Goal: Task Accomplishment & Management: Manage account settings

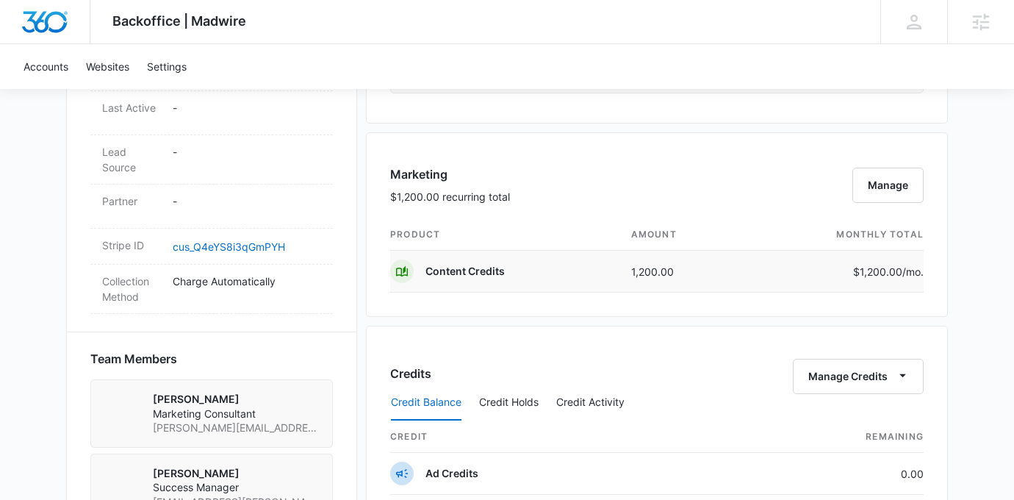
scroll to position [810, 0]
click at [891, 190] on button "Manage" at bounding box center [887, 185] width 71 height 35
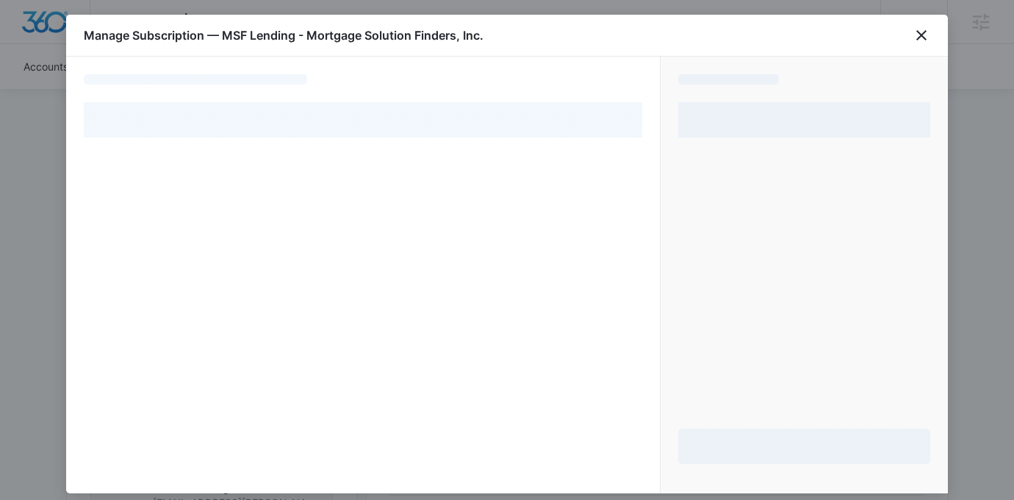
select select "pm_1SGRhMA4n8RTgNjUZY6JW46q"
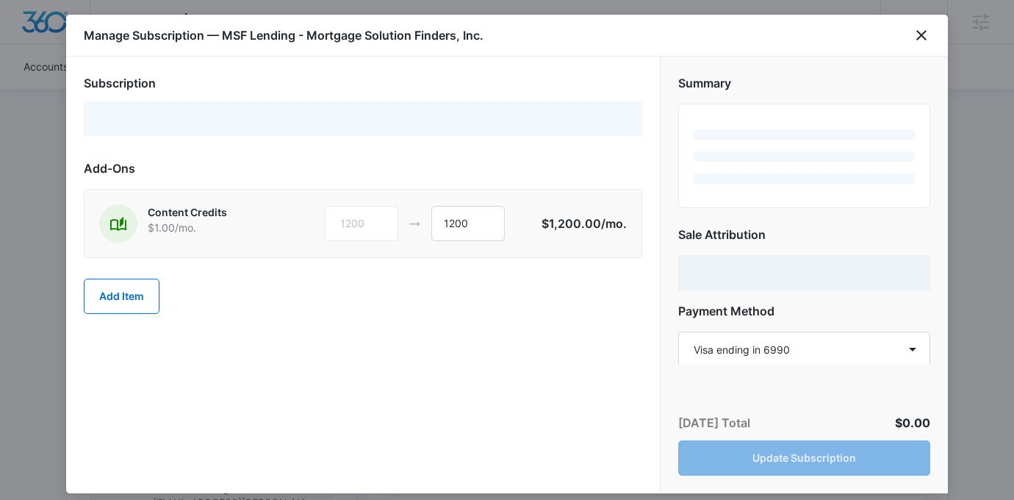
click at [928, 47] on div "Manage Subscription — MSF Lending - Mortgage Solution Finders, Inc." at bounding box center [507, 36] width 882 height 42
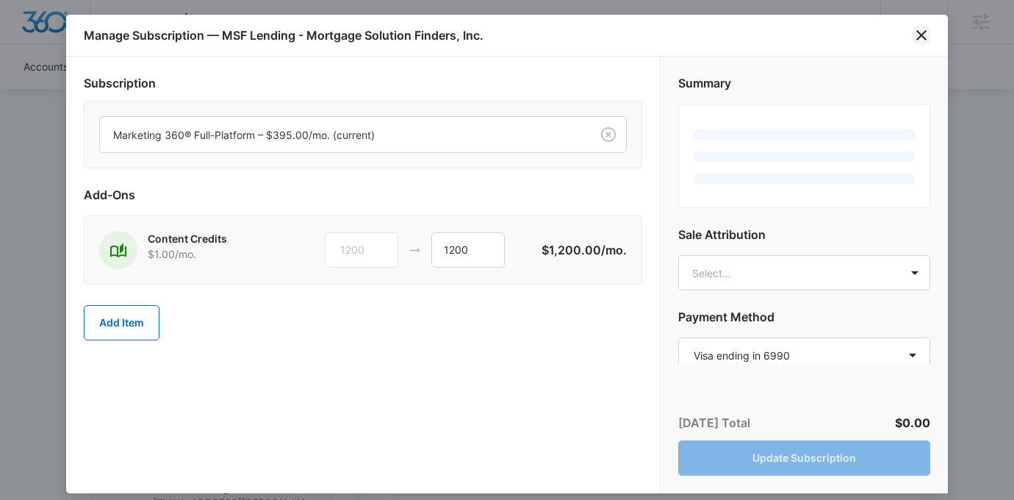
click at [924, 41] on icon "close" at bounding box center [922, 35] width 18 height 18
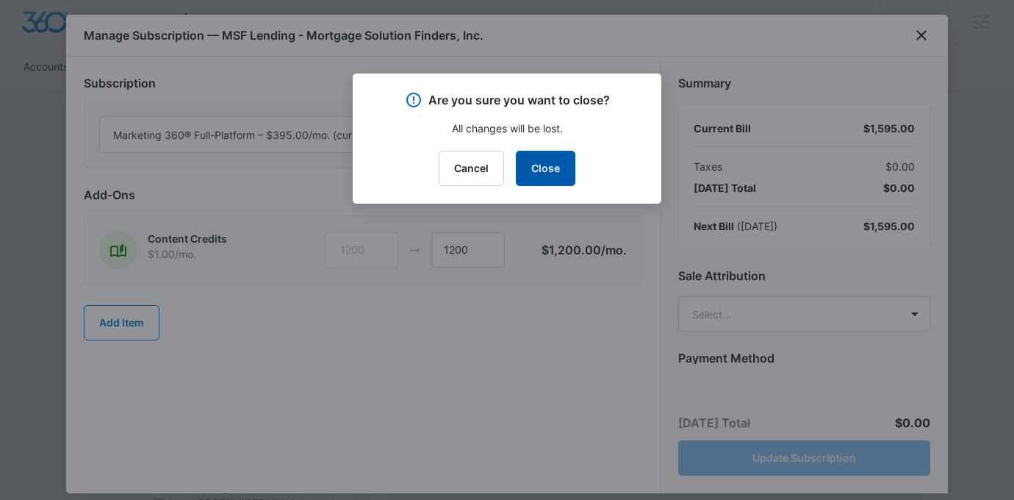
click at [533, 165] on button "Close" at bounding box center [546, 168] width 60 height 35
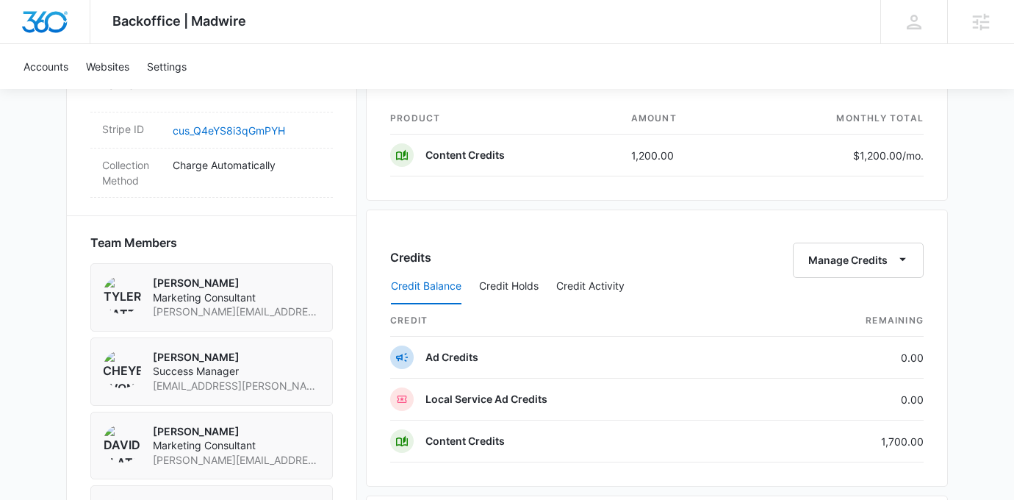
scroll to position [971, 0]
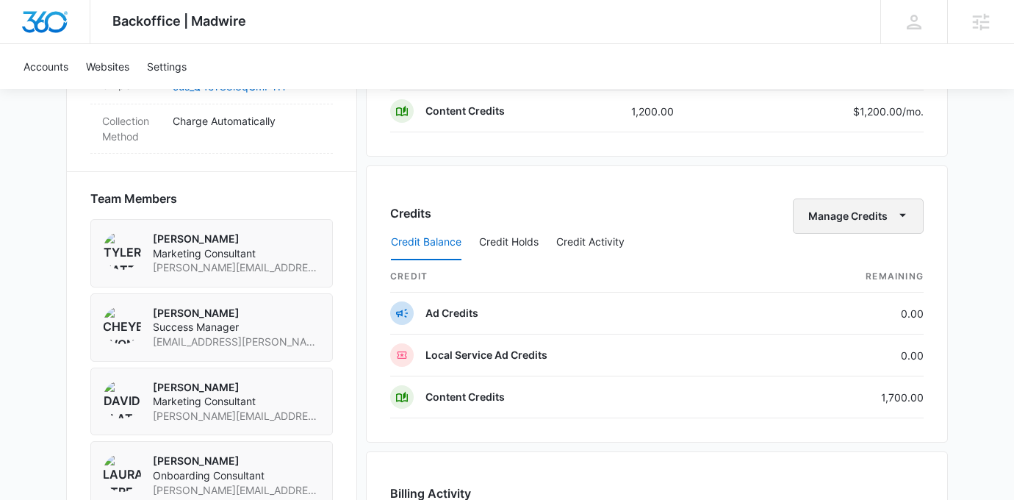
click at [875, 221] on button "Manage Credits" at bounding box center [858, 215] width 131 height 35
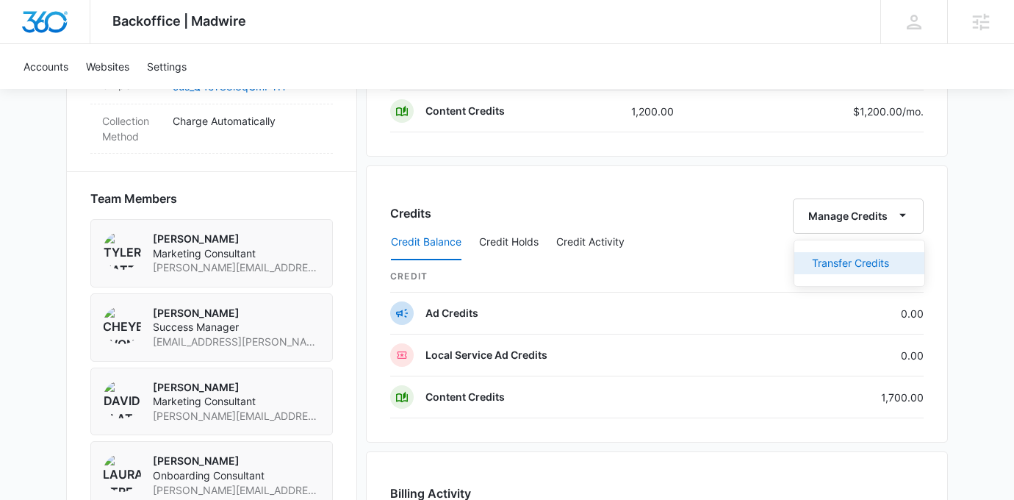
click at [848, 258] on div "Transfer Credits" at bounding box center [850, 263] width 77 height 10
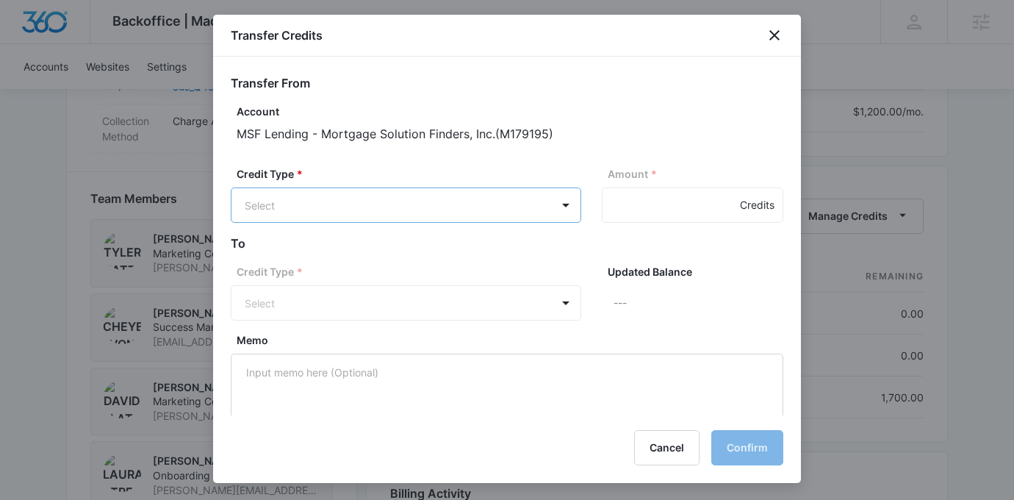
click at [366, 202] on body "Backoffice | Madwire Apps Settings Cheyenne von Hoene cheyenne.vonhoene@madwire…" at bounding box center [507, 24] width 1014 height 1991
click at [344, 295] on p "LSA Credits (0.00 Credits)" at bounding box center [347, 296] width 127 height 15
click at [334, 177] on div at bounding box center [507, 250] width 1014 height 500
click at [380, 308] on div "Credit Type * Select" at bounding box center [406, 292] width 350 height 57
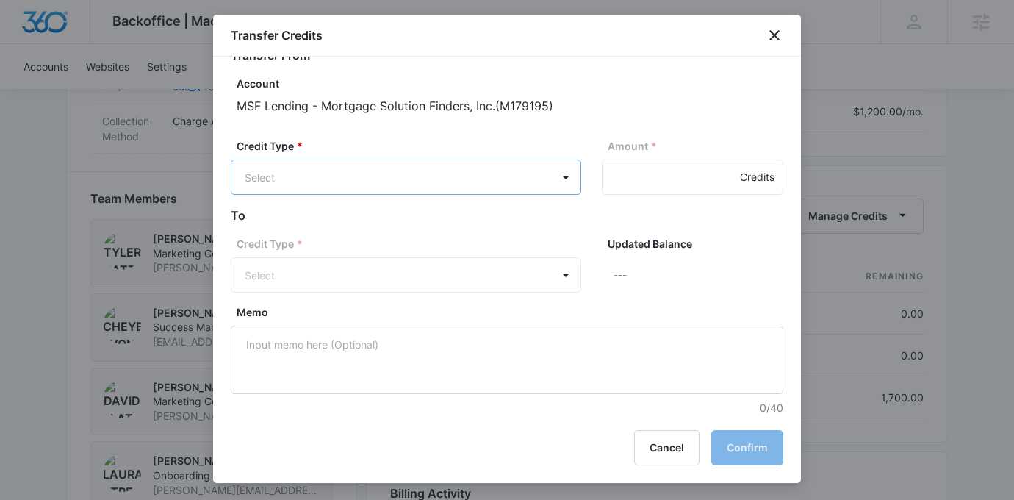
click at [409, 167] on body "Backoffice | Madwire Apps Settings Cheyenne von Hoene cheyenne.vonhoene@madwire…" at bounding box center [507, 24] width 1014 height 1991
click at [610, 259] on div at bounding box center [507, 250] width 1014 height 500
click at [658, 442] on button "Cancel" at bounding box center [666, 447] width 65 height 35
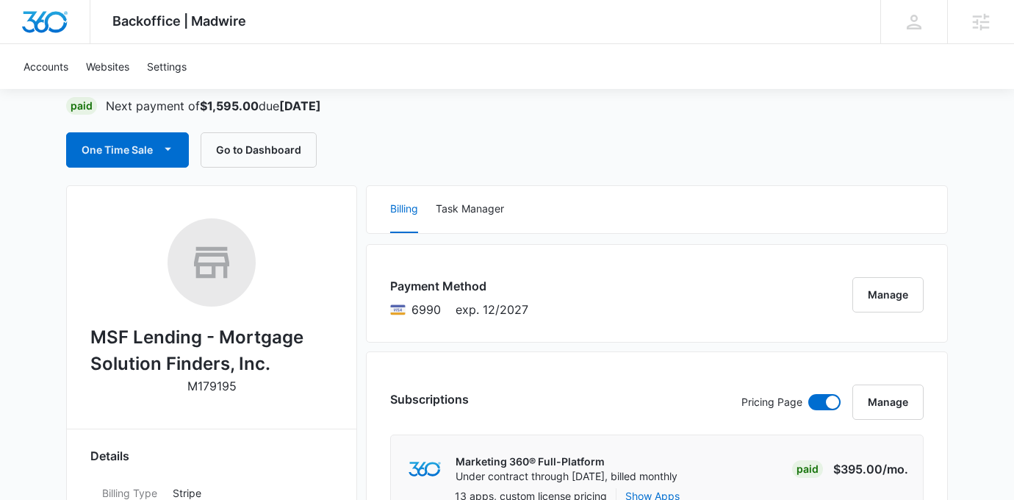
scroll to position [0, 0]
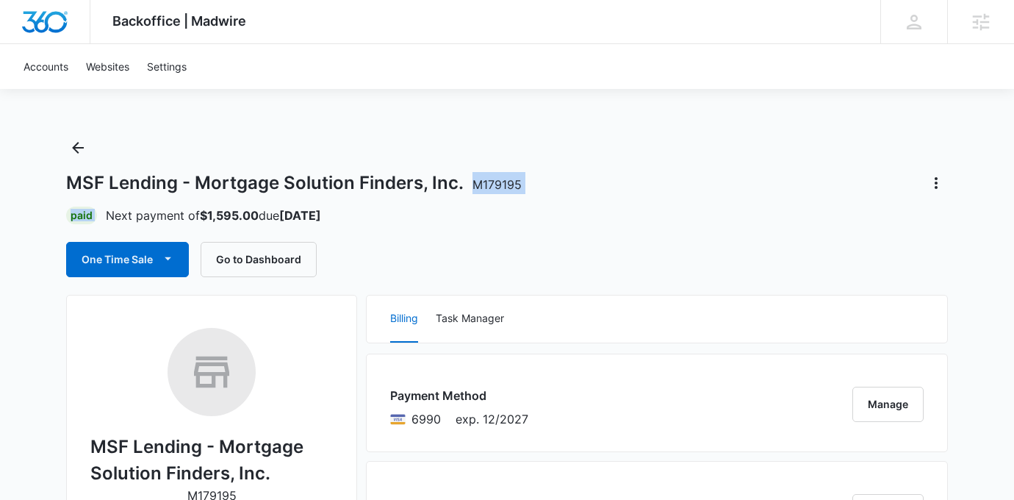
drag, startPoint x: 521, startPoint y: 195, endPoint x: 471, endPoint y: 188, distance: 50.4
click at [471, 188] on div "MSF Lending - Mortgage Solution Finders, Inc. M179195 Paid Next payment of $1,5…" at bounding box center [507, 206] width 882 height 141
copy div "M179195 Paid"
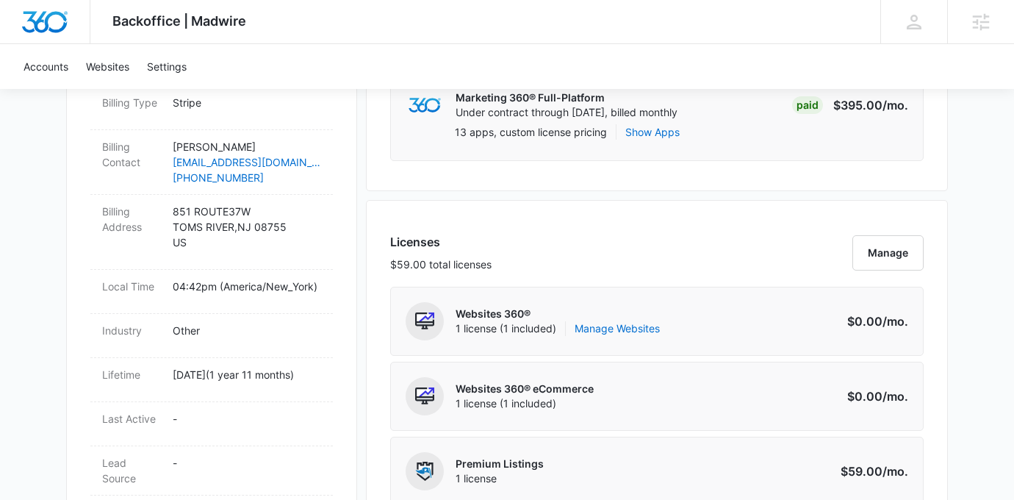
scroll to position [505, 0]
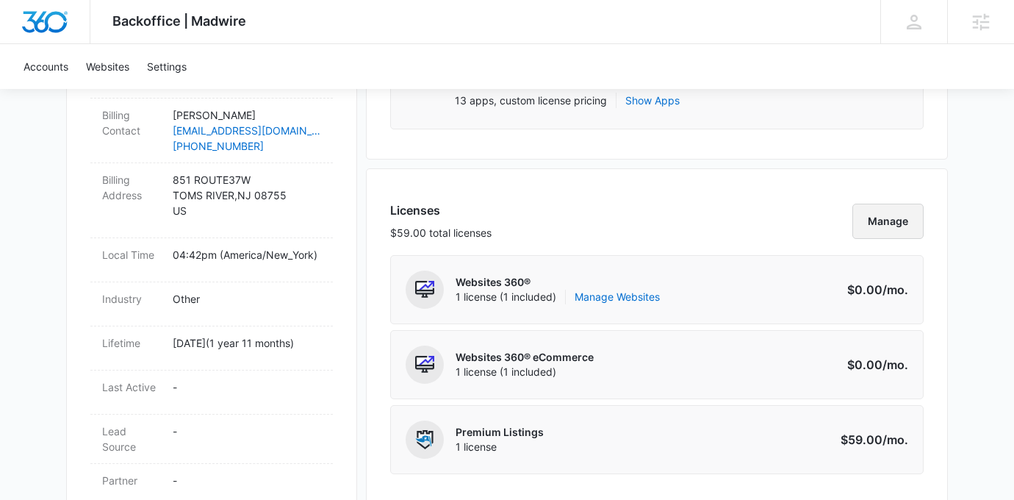
click at [891, 225] on button "Manage" at bounding box center [887, 221] width 71 height 35
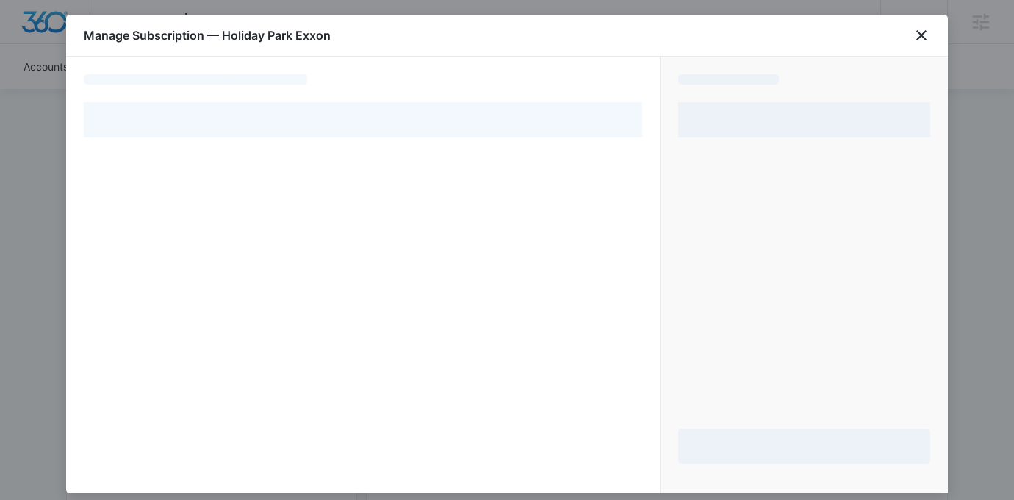
select select "pm_1OEvzjA4n8RTgNjUQ4ZZgQvH"
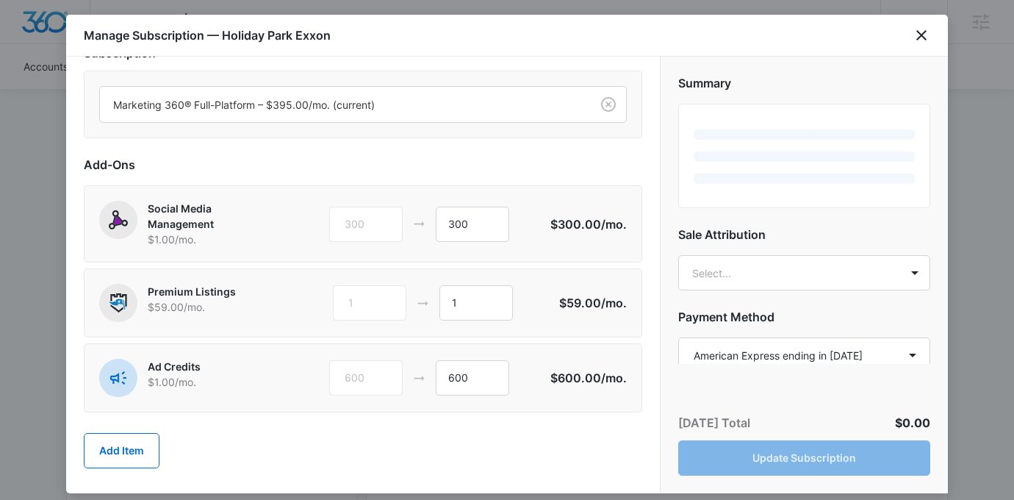
scroll to position [37, 0]
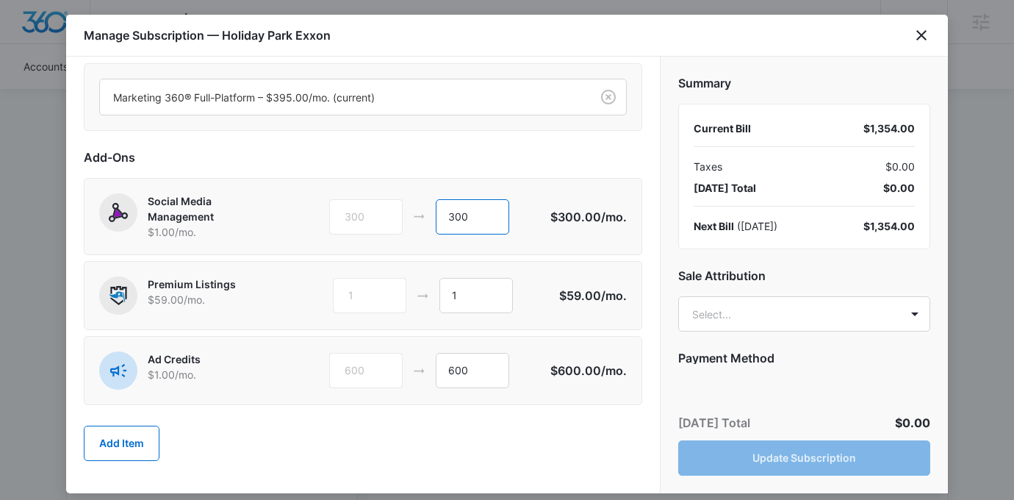
click at [506, 213] on input "300" at bounding box center [472, 216] width 73 height 35
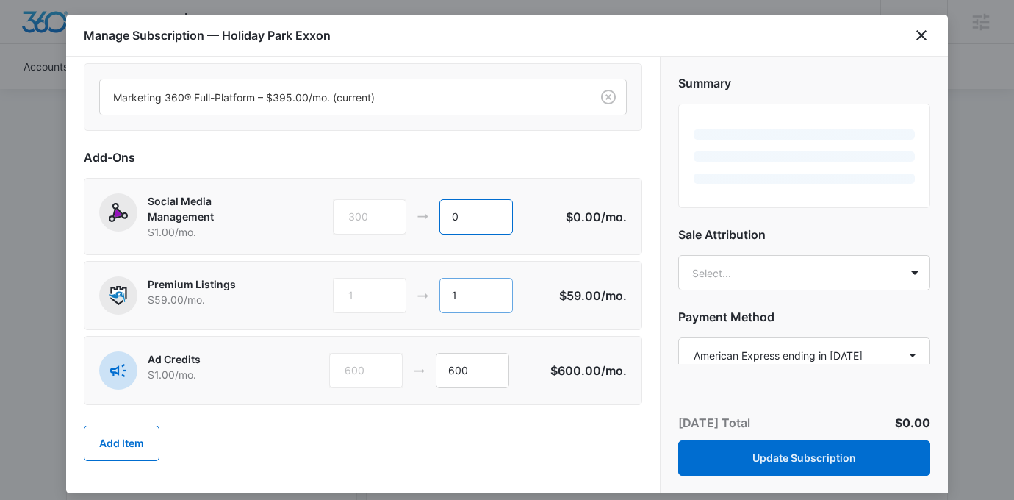
type input "0"
click at [476, 298] on input "1" at bounding box center [475, 295] width 73 height 35
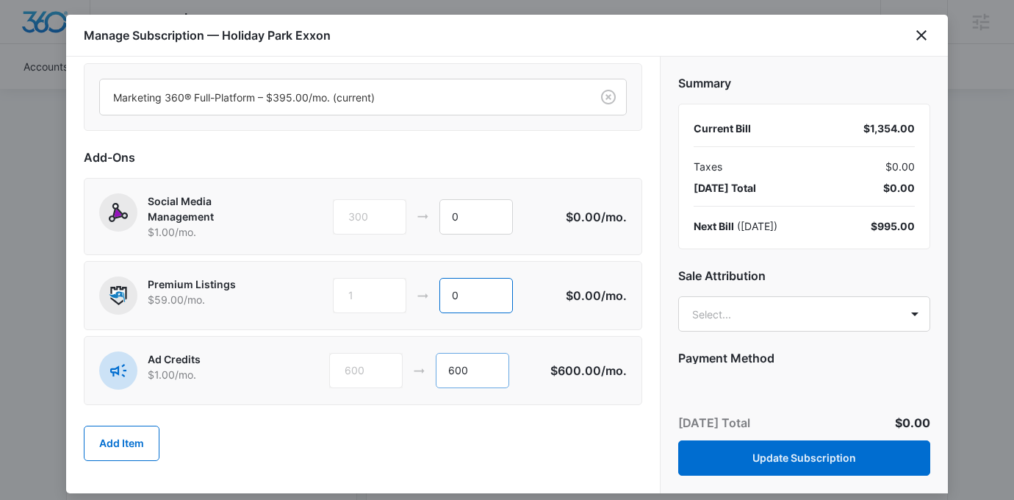
type input "0"
click at [473, 367] on input "600" at bounding box center [472, 370] width 73 height 35
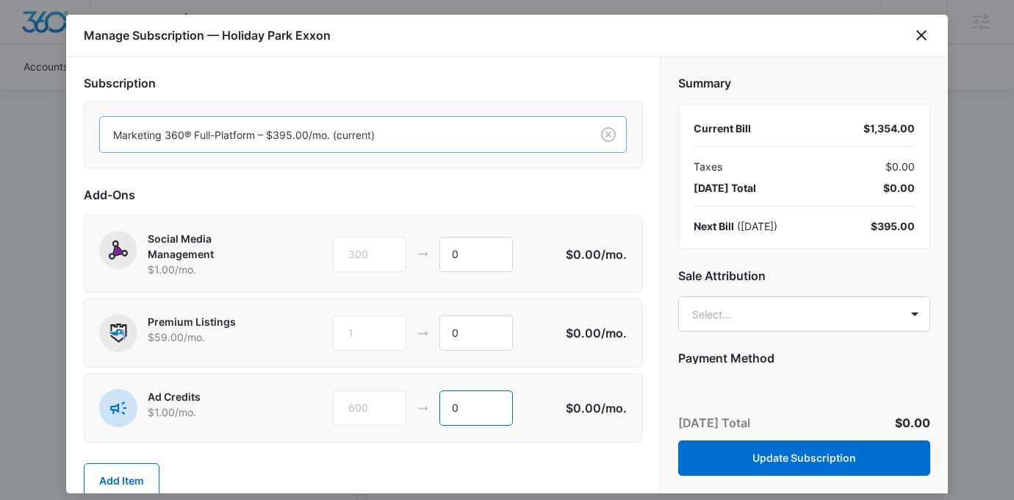
type input "0"
click at [565, 131] on div at bounding box center [342, 135] width 458 height 18
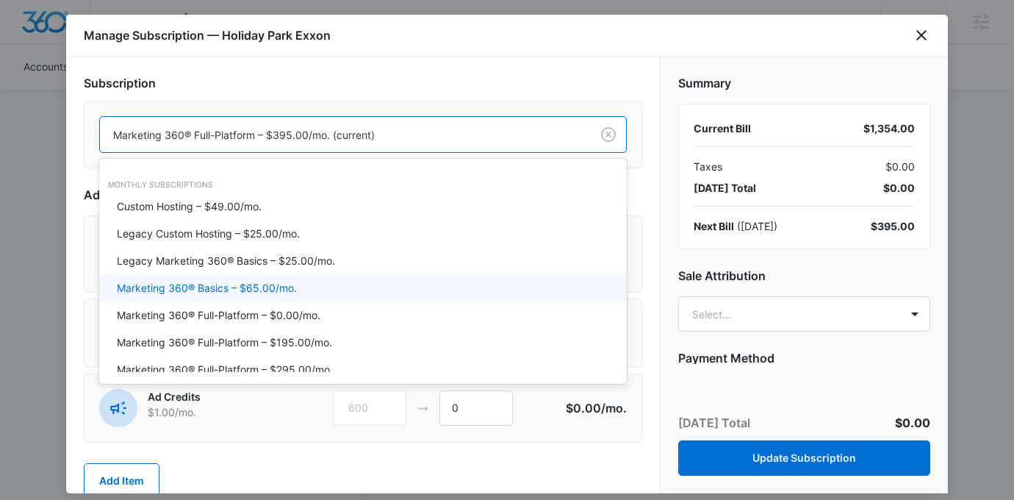
click at [323, 292] on div "Marketing 360® Basics – $65.00/mo." at bounding box center [361, 287] width 489 height 15
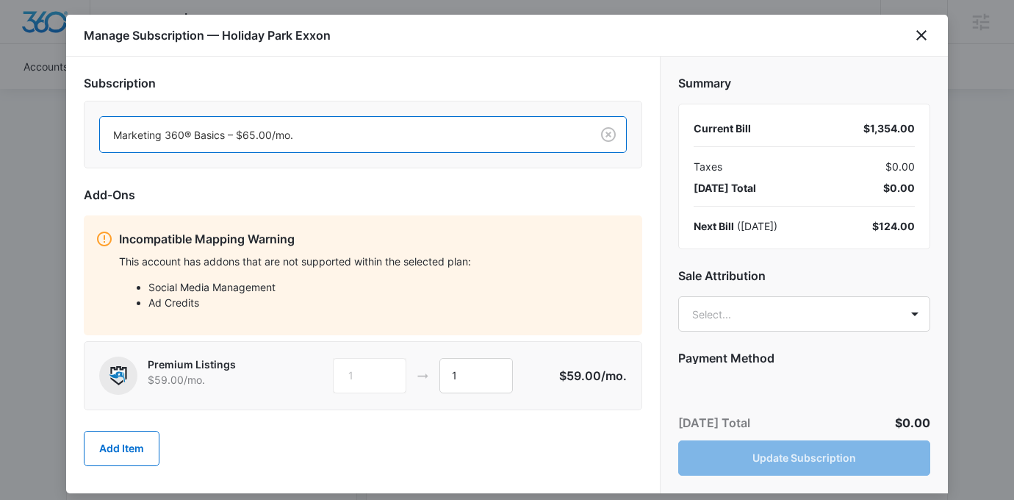
scroll to position [5, 0]
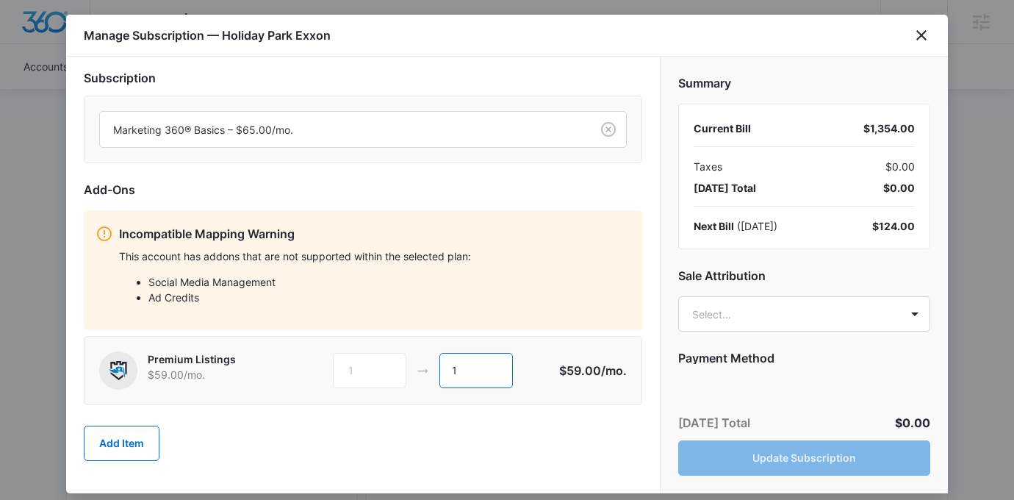
click at [491, 375] on input "1" at bounding box center [475, 370] width 73 height 35
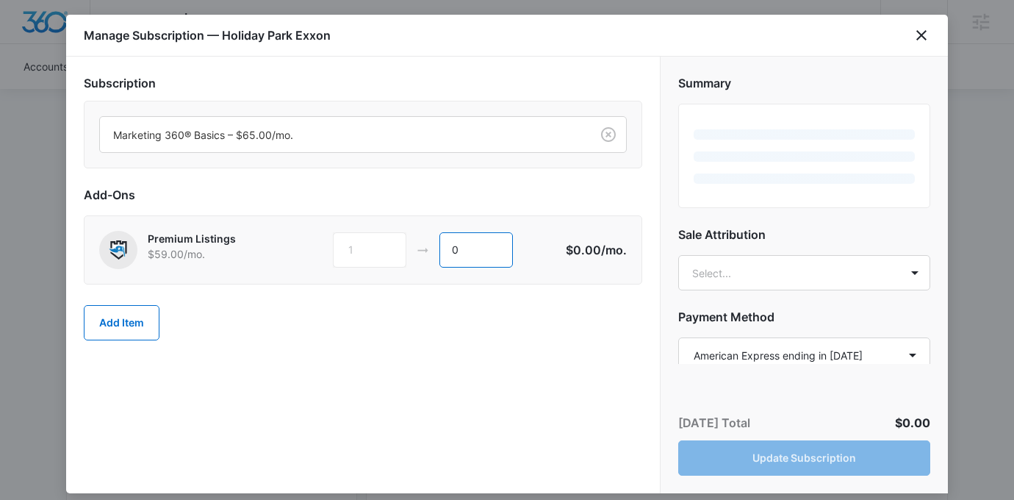
type input "0"
click at [470, 377] on div "Subscription Marketing 360® Basics – $65.00/mo. Add-Ons Premium Listings $59.00…" at bounding box center [363, 275] width 594 height 436
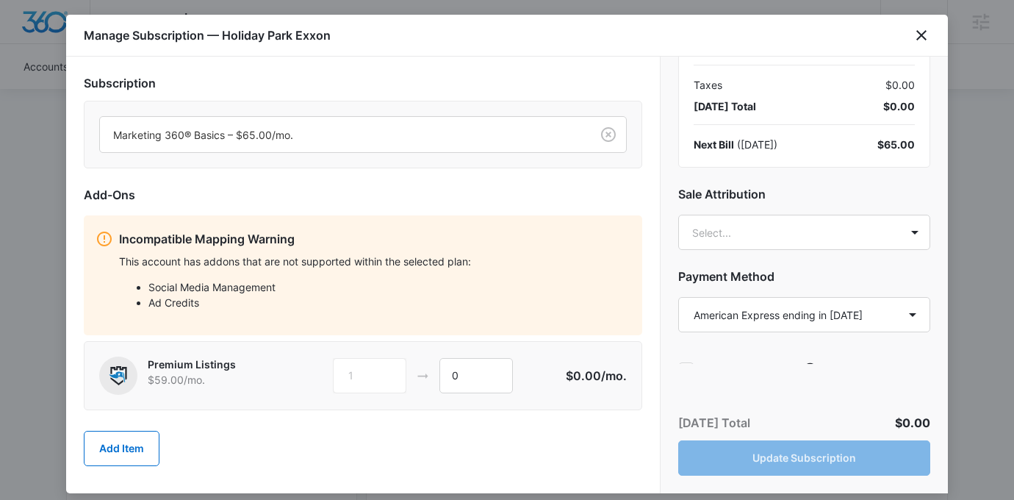
scroll to position [83, 0]
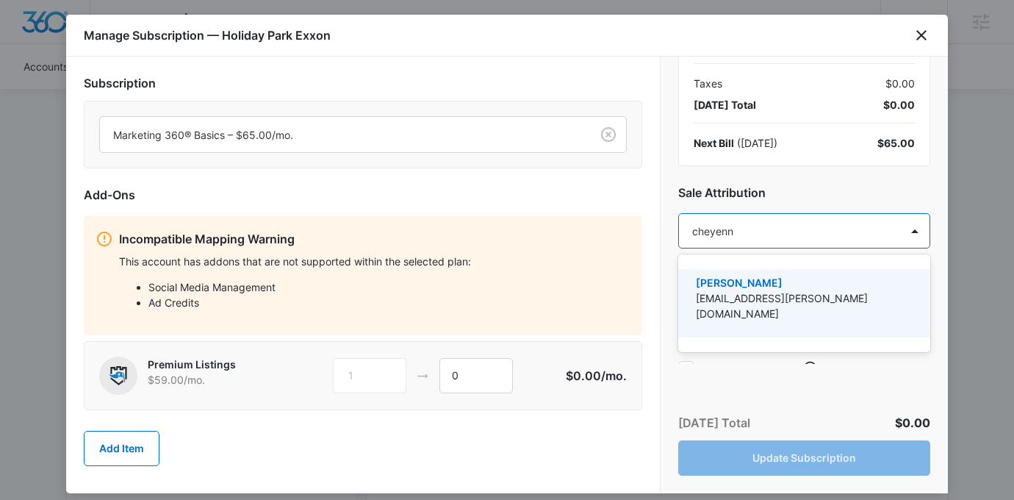
type input "cheyenne"
click at [767, 282] on p "[PERSON_NAME]" at bounding box center [803, 282] width 214 height 15
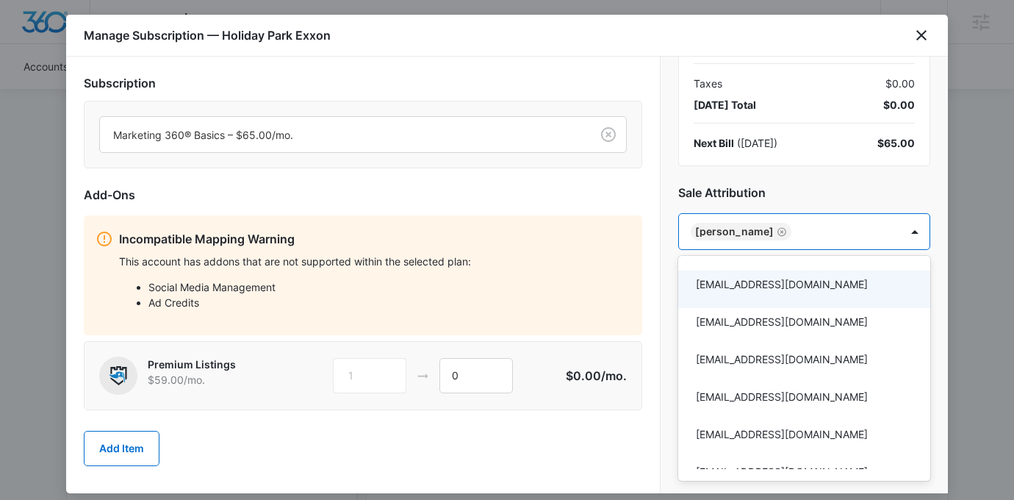
click at [845, 181] on div at bounding box center [507, 250] width 1014 height 500
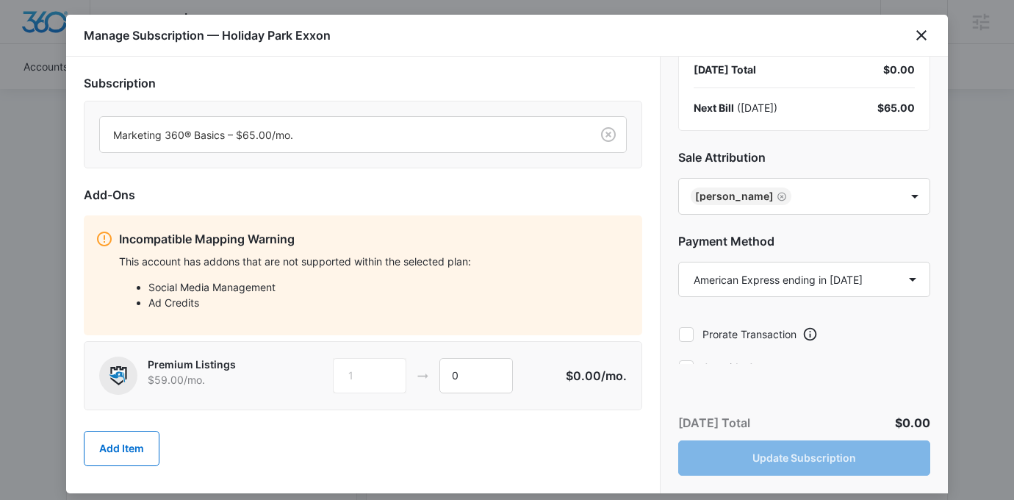
scroll to position [138, 0]
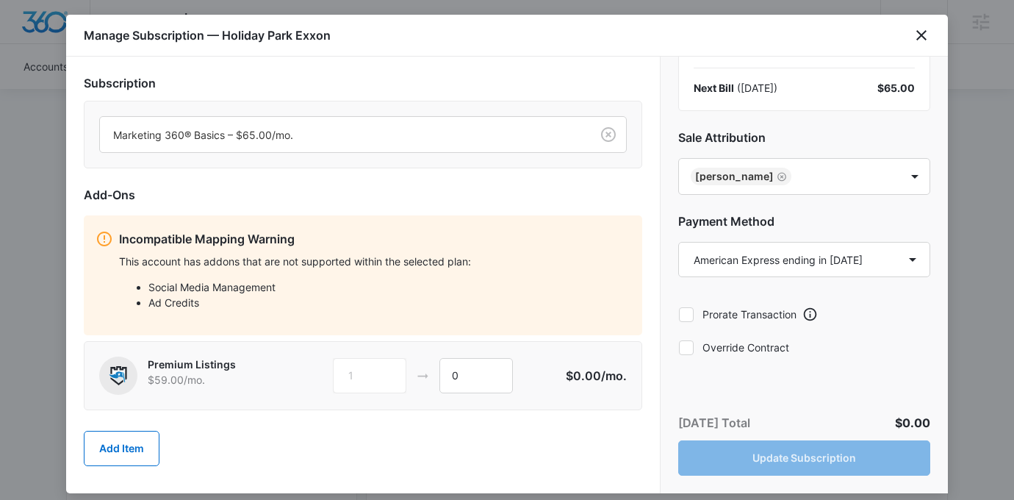
click at [752, 456] on div "Today’s Total $0.00 Update Subscription" at bounding box center [804, 444] width 287 height 97
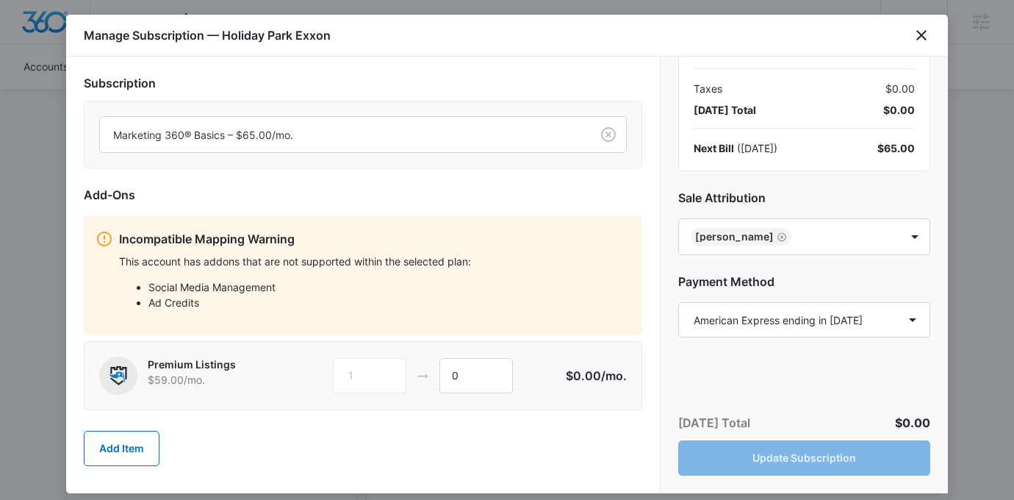
scroll to position [0, 0]
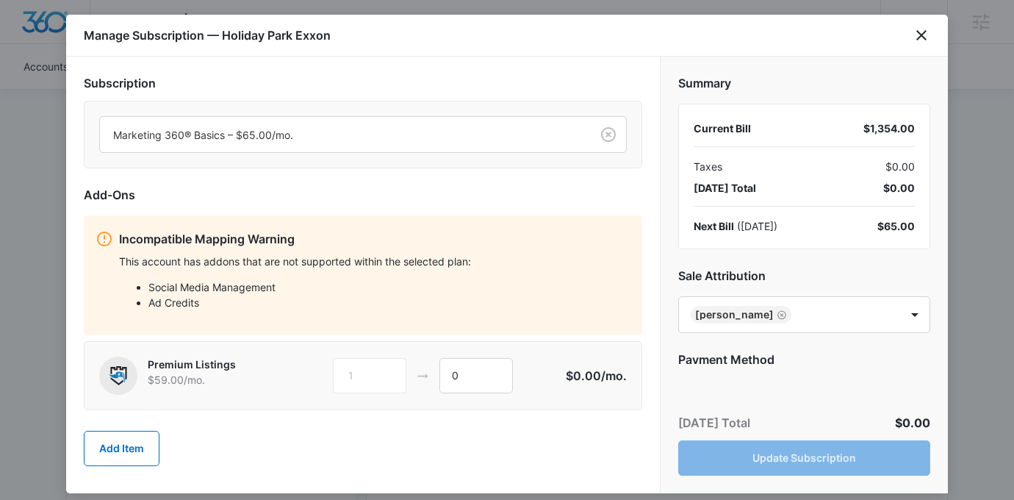
click at [107, 238] on icon at bounding box center [105, 239] width 18 height 18
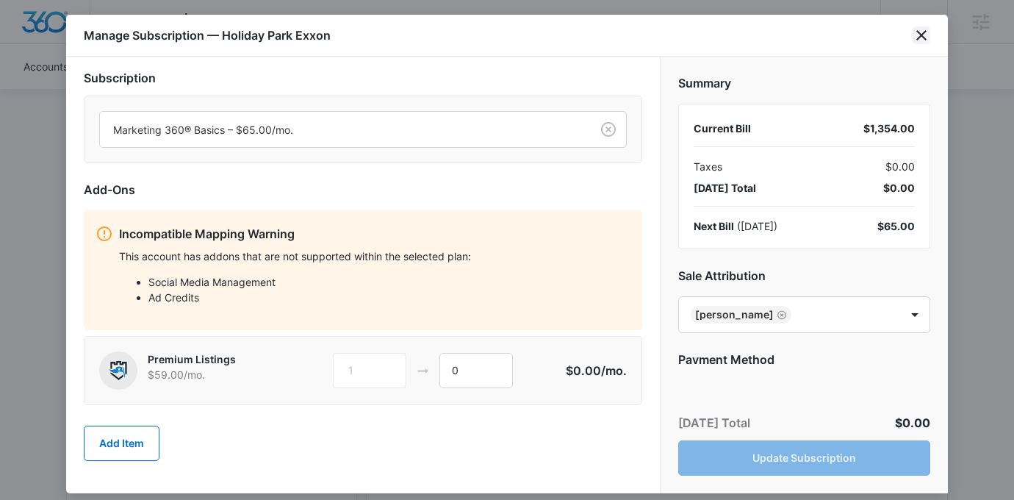
click at [925, 40] on icon "close" at bounding box center [921, 35] width 10 height 10
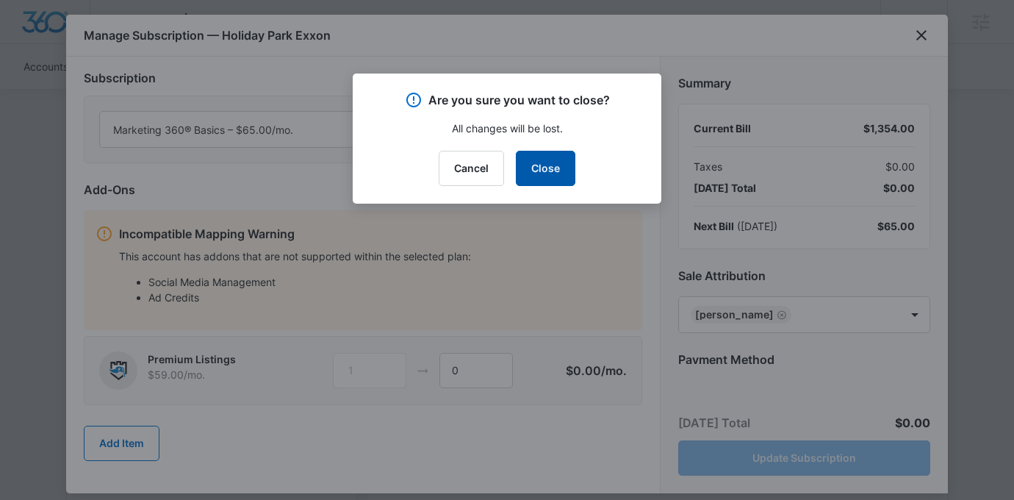
click at [543, 159] on button "Close" at bounding box center [546, 168] width 60 height 35
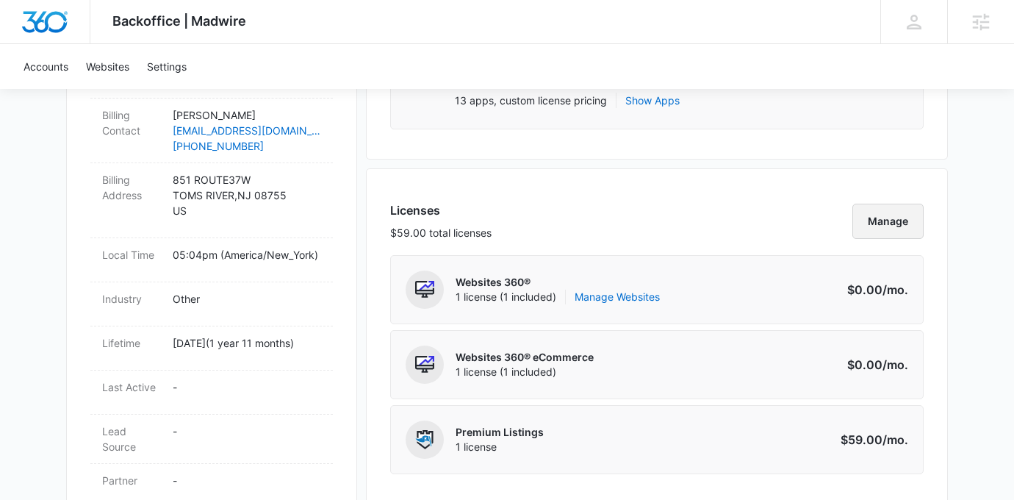
scroll to position [476, 0]
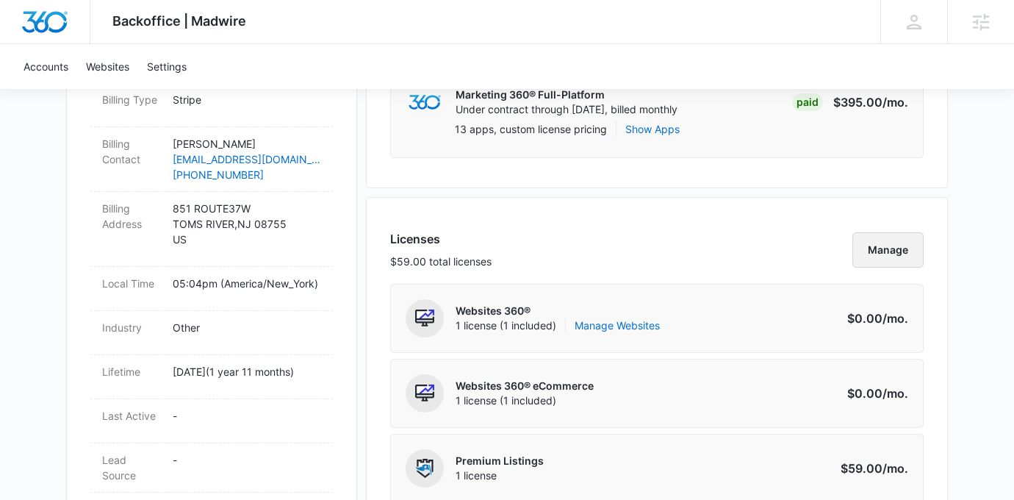
click at [871, 265] on button "Manage" at bounding box center [887, 249] width 71 height 35
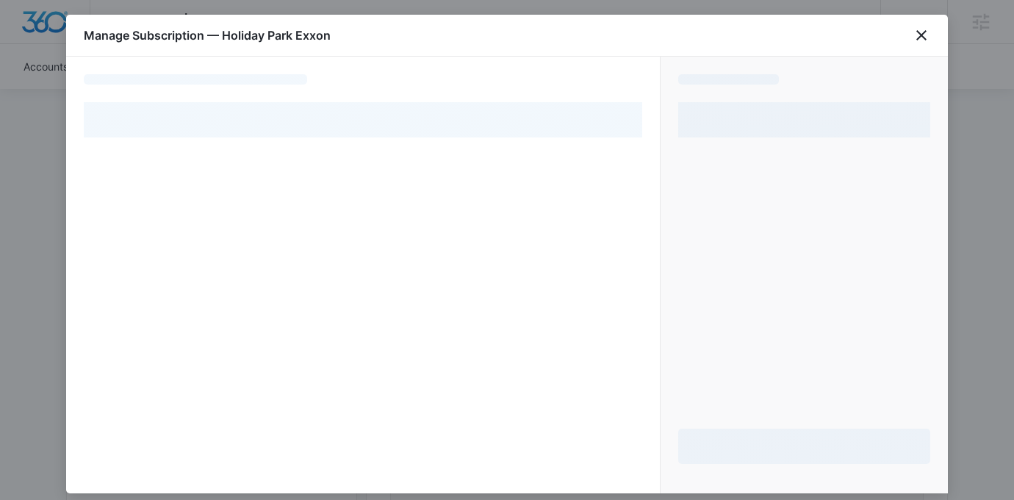
select select "pm_1OEvzjA4n8RTgNjUQ4ZZgQvH"
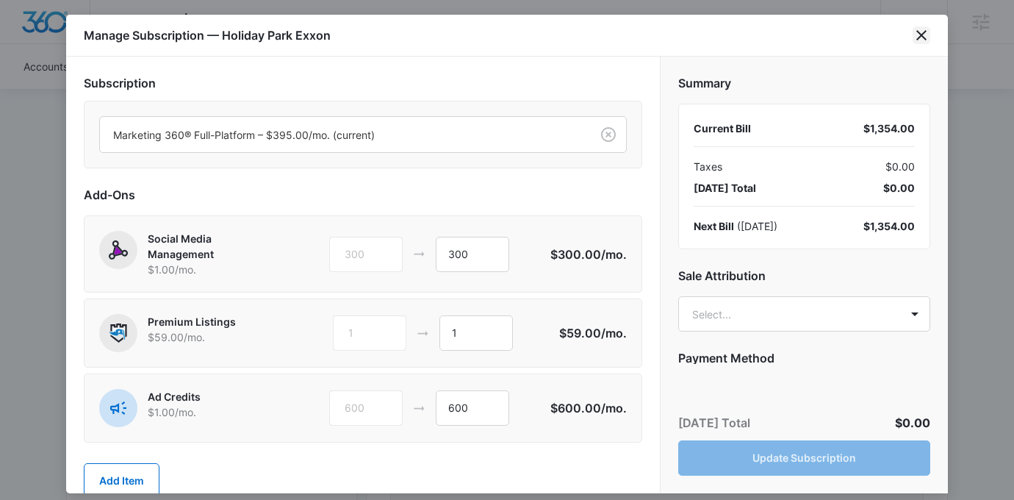
click at [914, 36] on icon "close" at bounding box center [922, 35] width 18 height 18
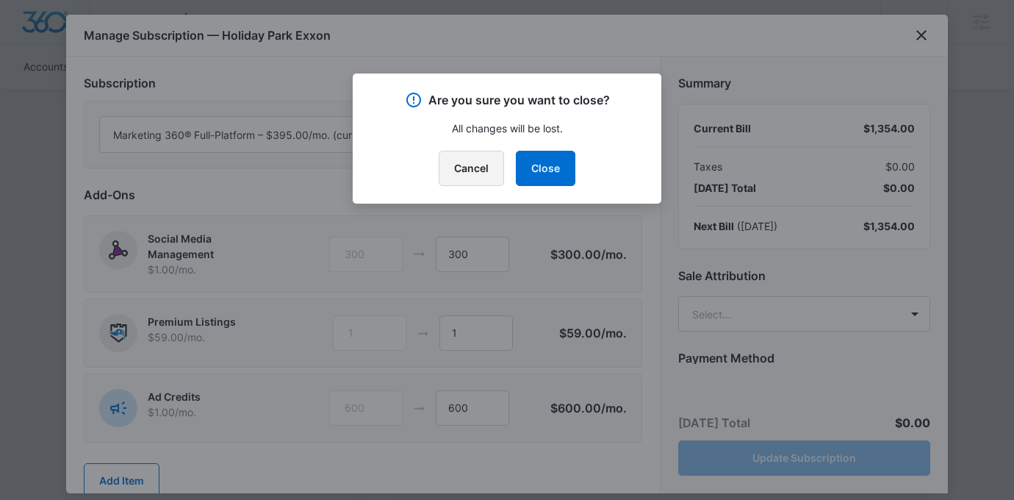
click at [475, 178] on button "Cancel" at bounding box center [471, 168] width 65 height 35
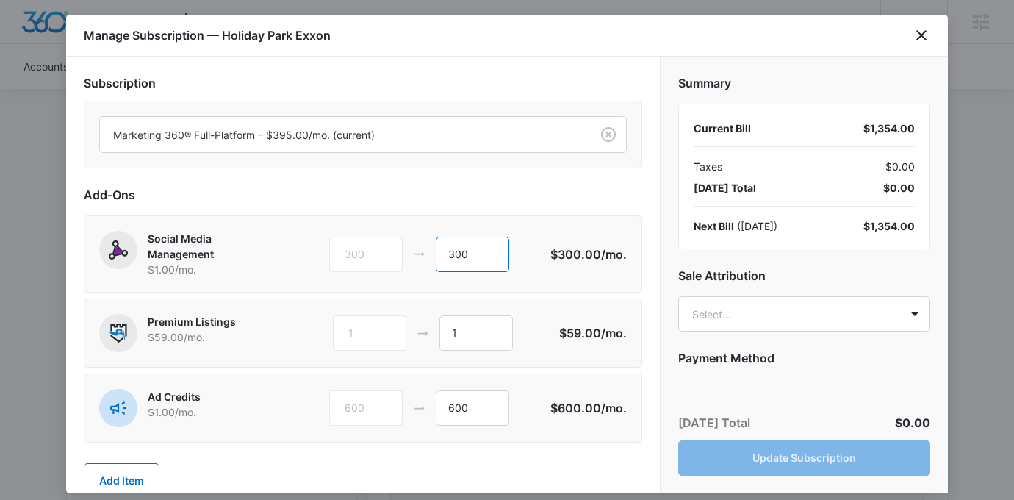
click at [486, 259] on input "300" at bounding box center [472, 254] width 73 height 35
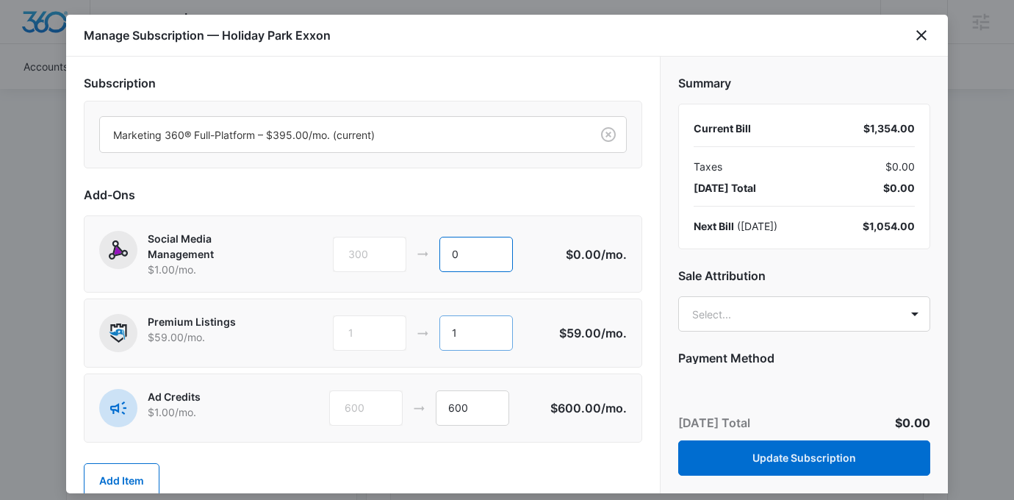
type input "0"
click at [497, 327] on input "1" at bounding box center [475, 332] width 73 height 35
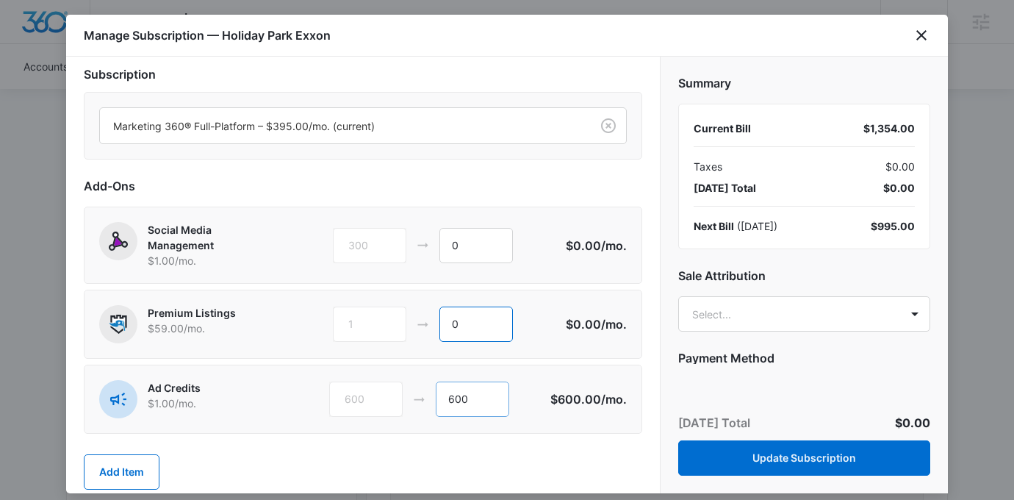
type input "0"
click at [498, 389] on input "600" at bounding box center [472, 398] width 73 height 35
type input "-"
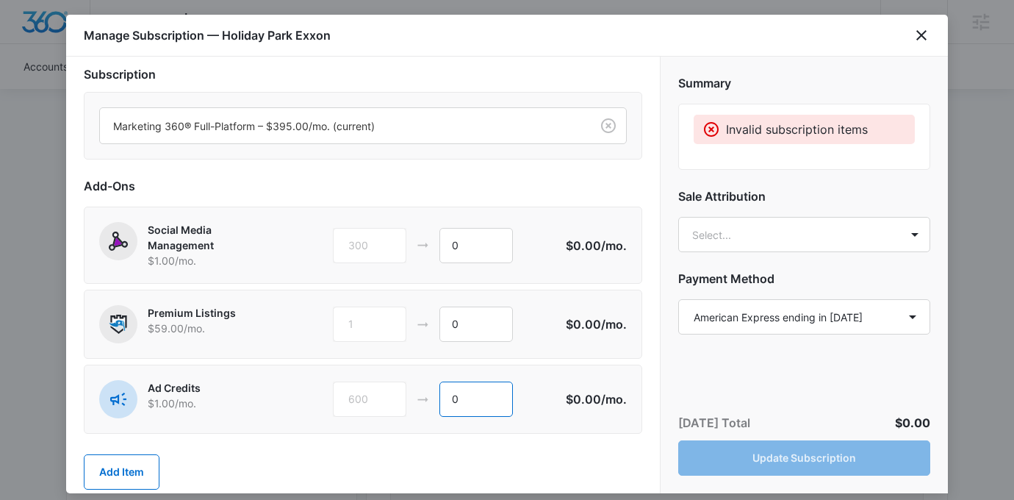
scroll to position [37, 0]
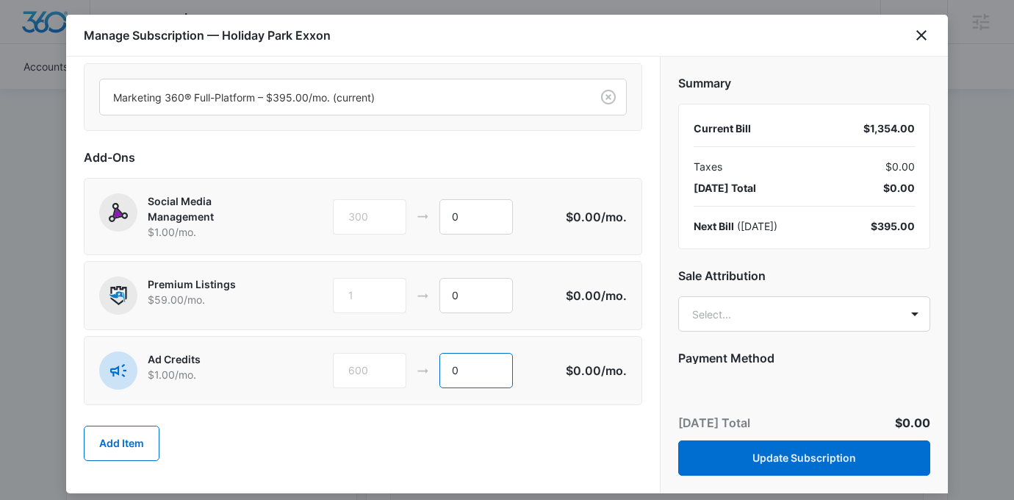
type input "0"
click at [523, 434] on div "Add Item" at bounding box center [363, 443] width 558 height 65
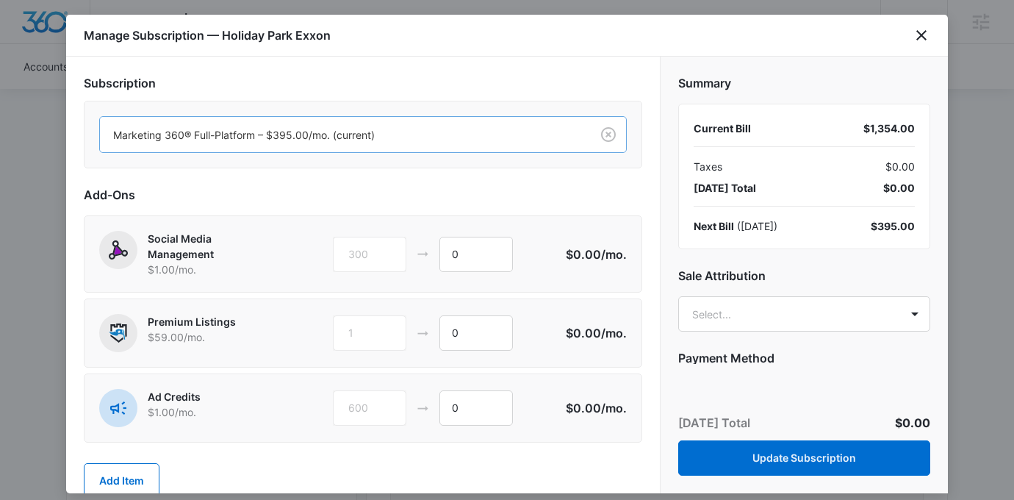
click at [459, 139] on div at bounding box center [342, 135] width 458 height 18
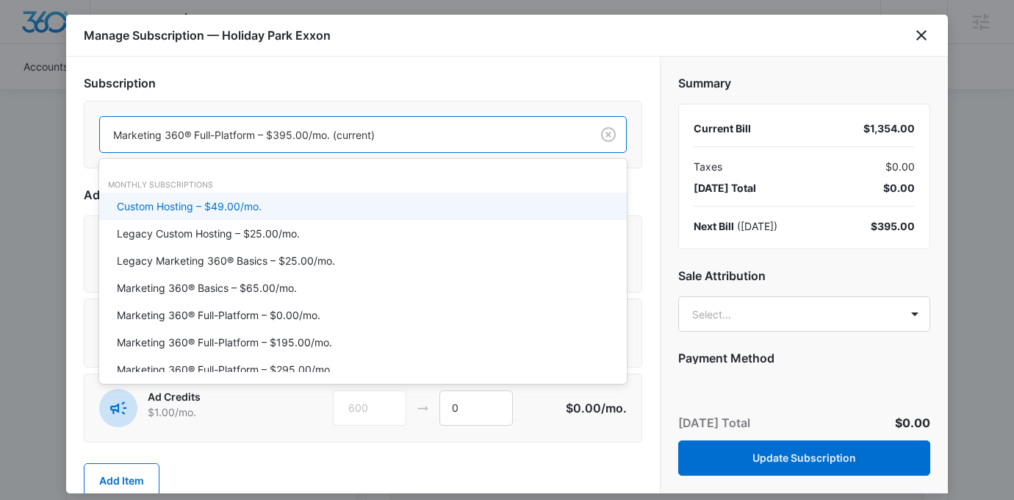
click at [459, 139] on div at bounding box center [342, 135] width 458 height 18
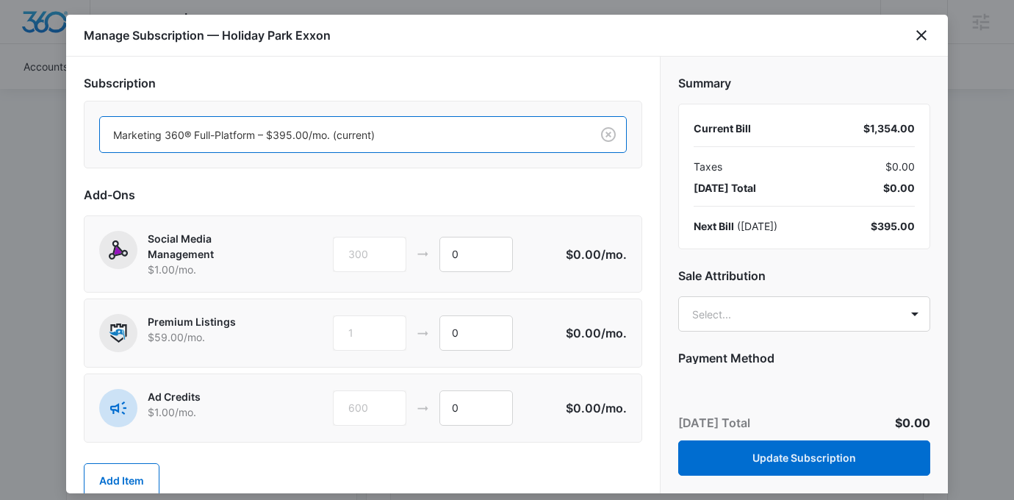
click at [459, 139] on div at bounding box center [342, 135] width 458 height 18
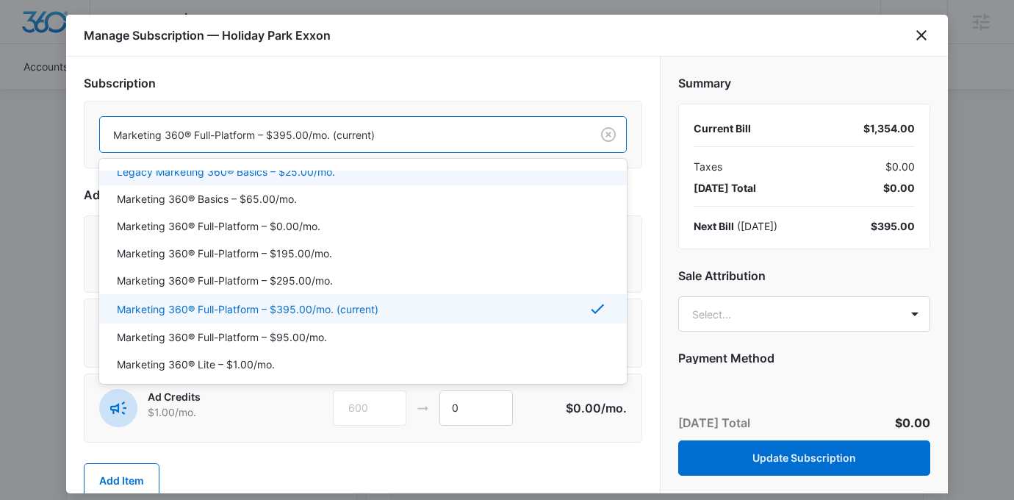
scroll to position [90, 0]
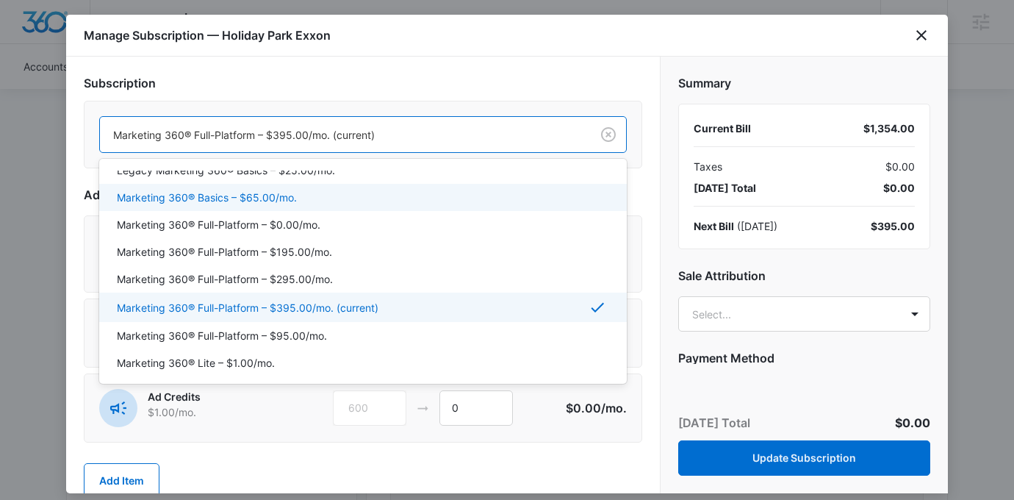
click at [300, 197] on div "Marketing 360® Basics – $65.00/mo." at bounding box center [361, 197] width 489 height 15
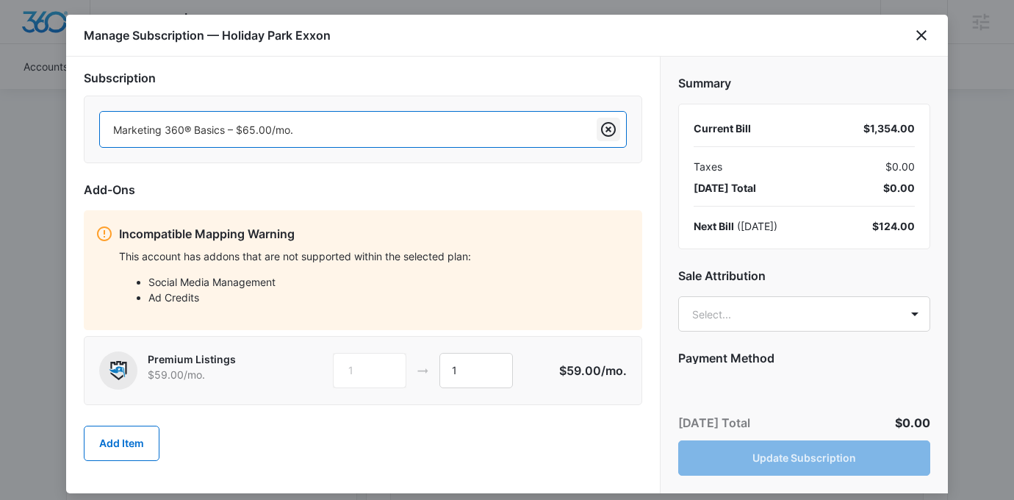
scroll to position [0, 0]
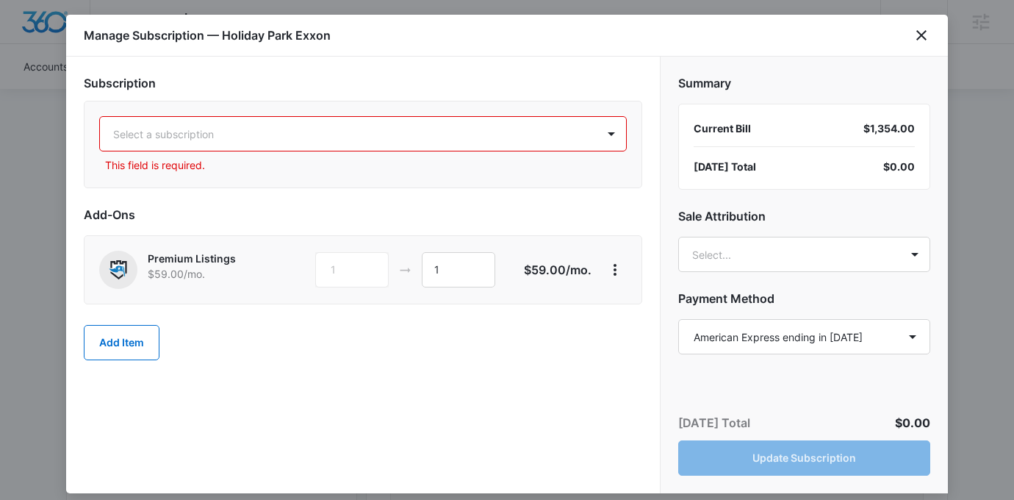
click at [481, 129] on div at bounding box center [345, 134] width 464 height 18
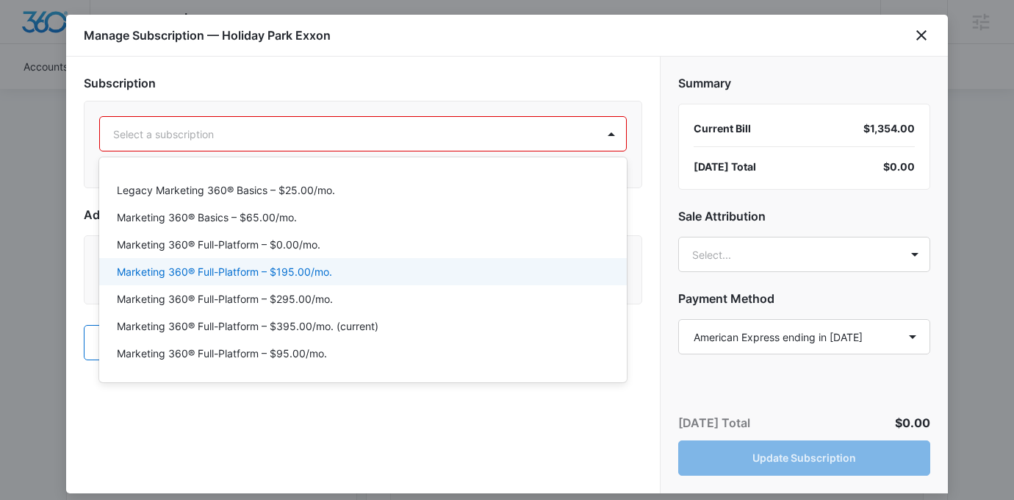
scroll to position [74, 0]
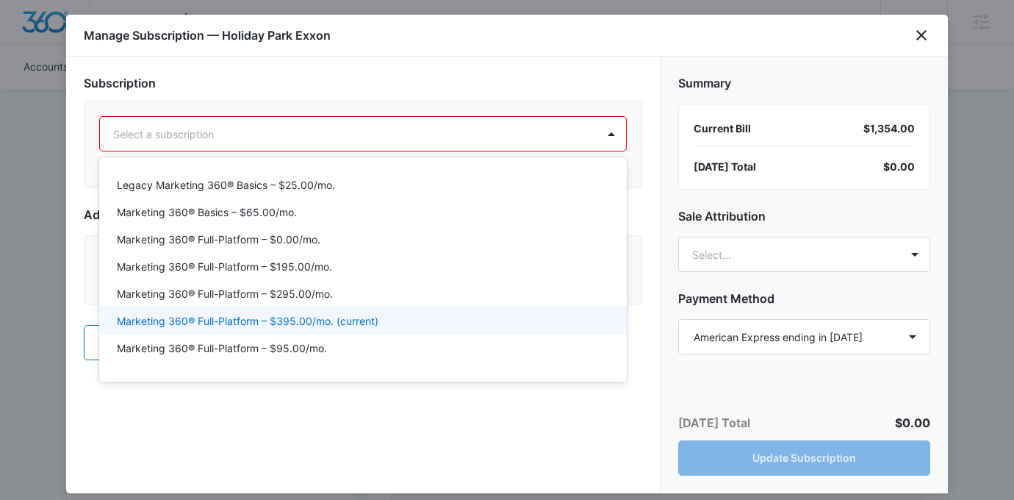
click at [334, 327] on p "Marketing 360® Full-Platform – $395.00/mo. (current)" at bounding box center [248, 320] width 262 height 15
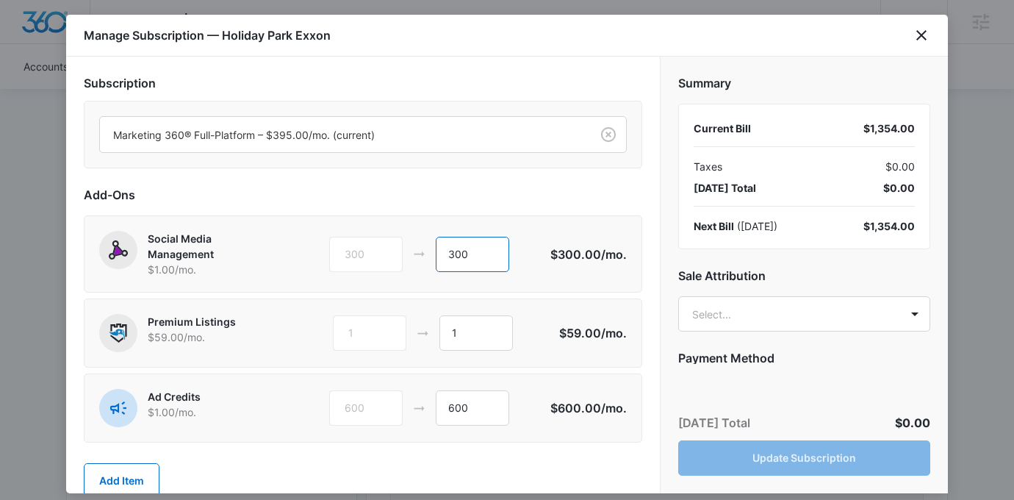
click at [500, 245] on input "300" at bounding box center [472, 254] width 73 height 35
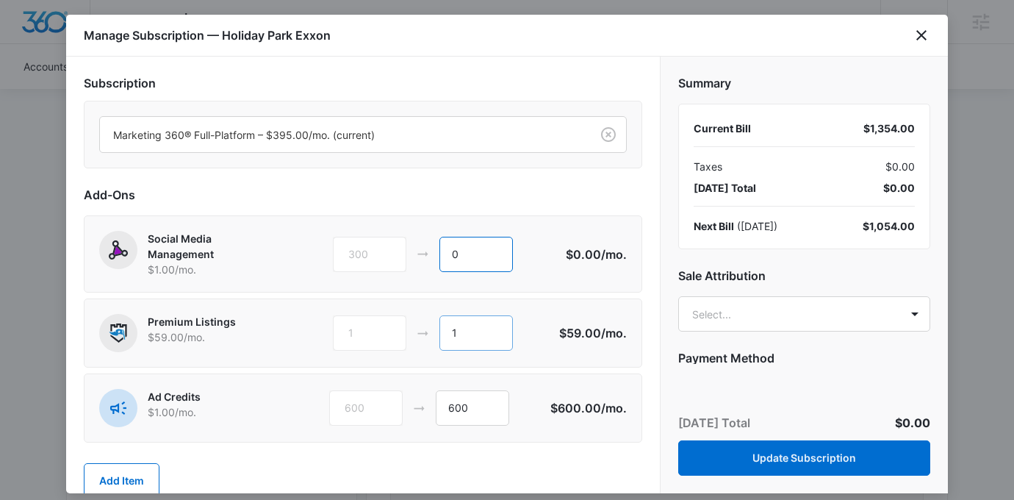
type input "0"
click at [483, 320] on input "1" at bounding box center [475, 332] width 73 height 35
type input "0"
click at [494, 397] on input "600" at bounding box center [472, 407] width 73 height 35
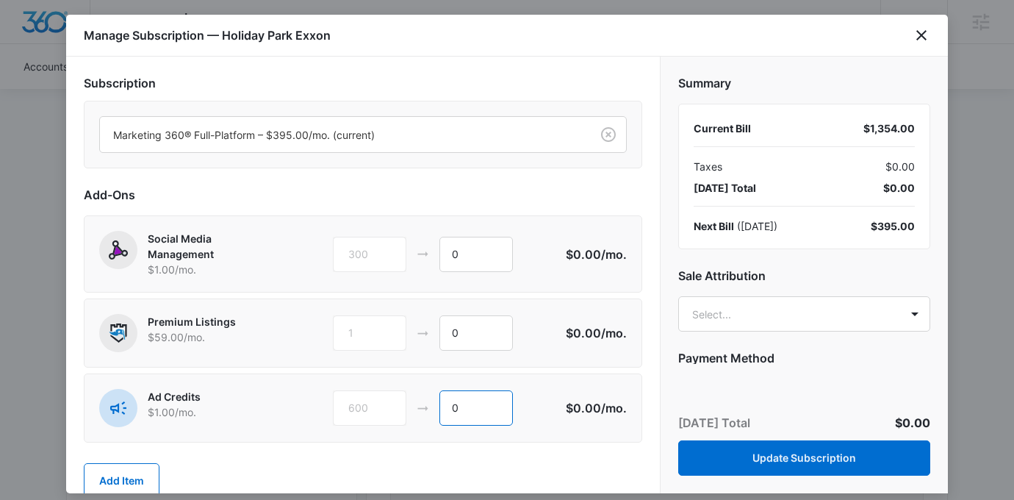
scroll to position [37, 0]
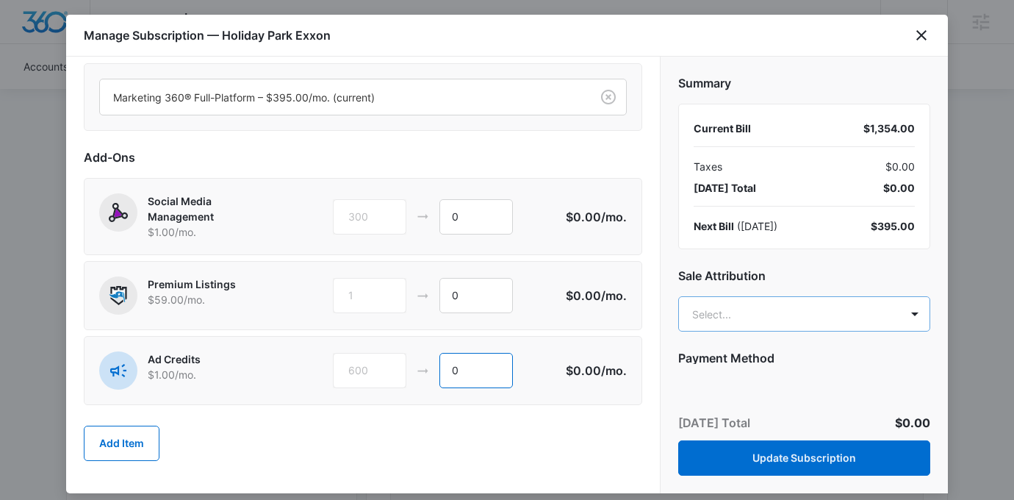
type input "0"
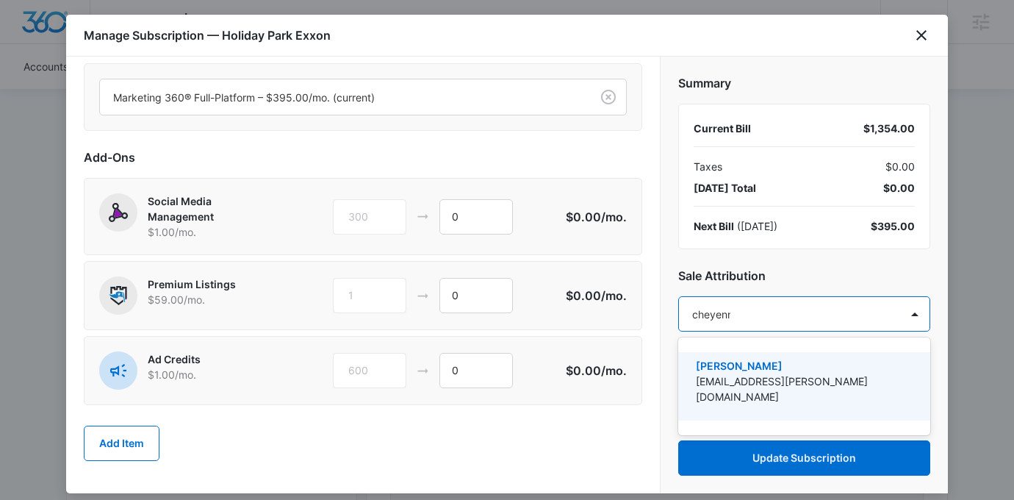
type input "cheyenne"
click at [732, 386] on p "[EMAIL_ADDRESS][PERSON_NAME][DOMAIN_NAME]" at bounding box center [803, 388] width 214 height 31
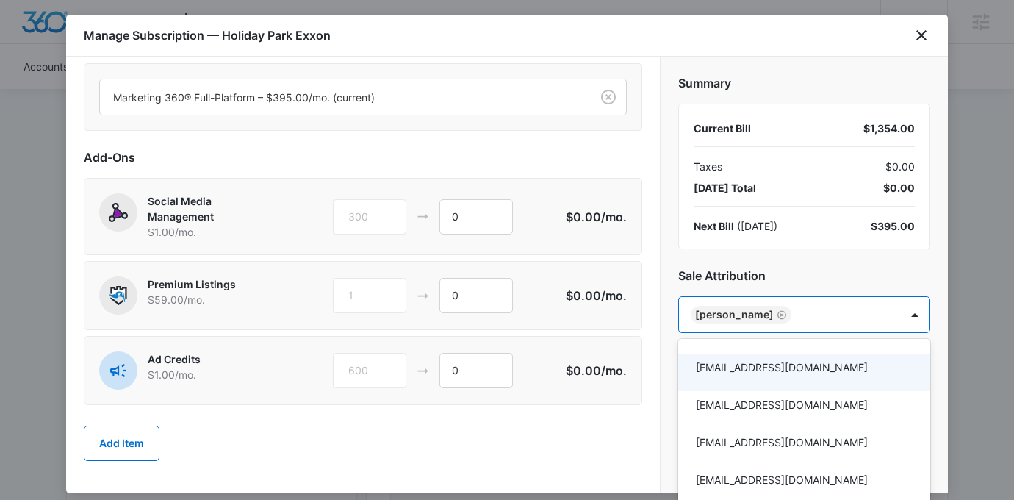
click at [779, 286] on div at bounding box center [507, 250] width 1014 height 500
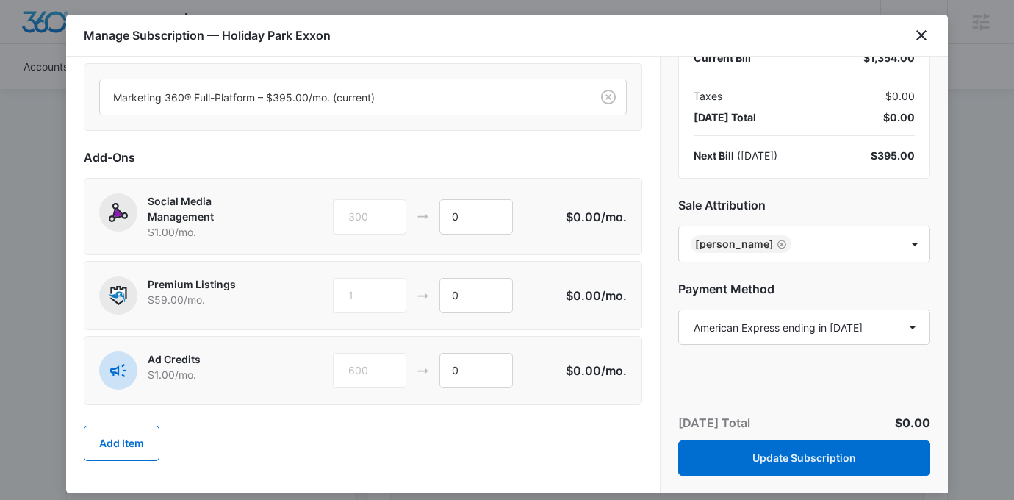
scroll to position [105, 0]
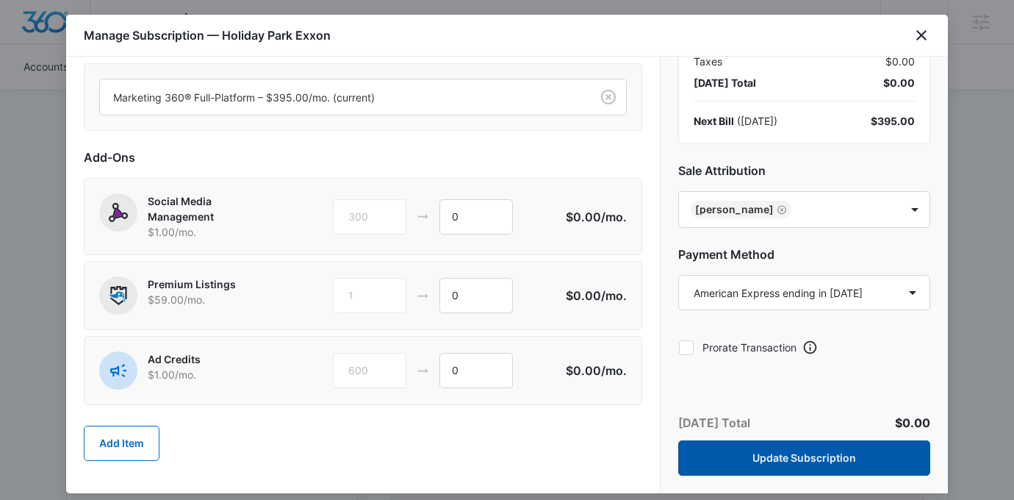
click at [755, 460] on button "Update Subscription" at bounding box center [804, 457] width 252 height 35
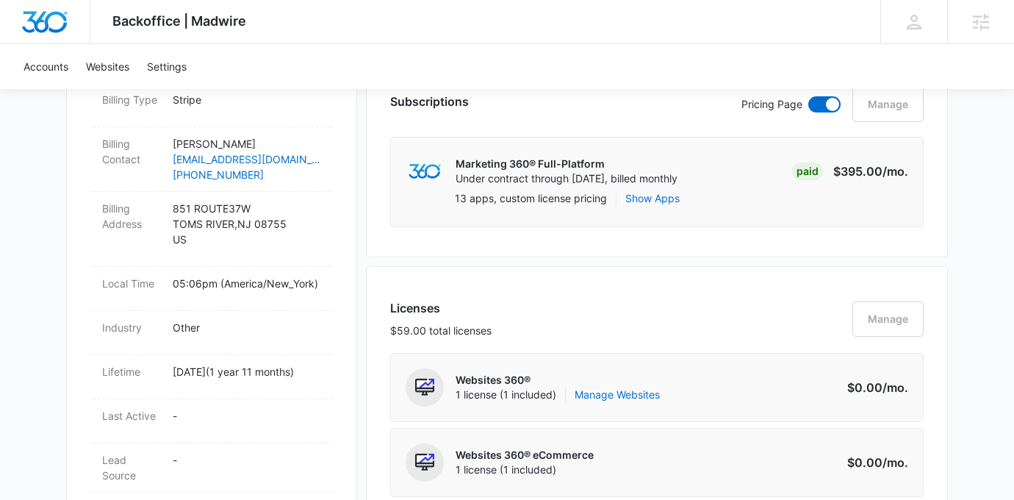
click at [885, 239] on div "Subscriptions Pricing Page Manage Marketing 360® Full-Platform Under contract t…" at bounding box center [657, 156] width 582 height 204
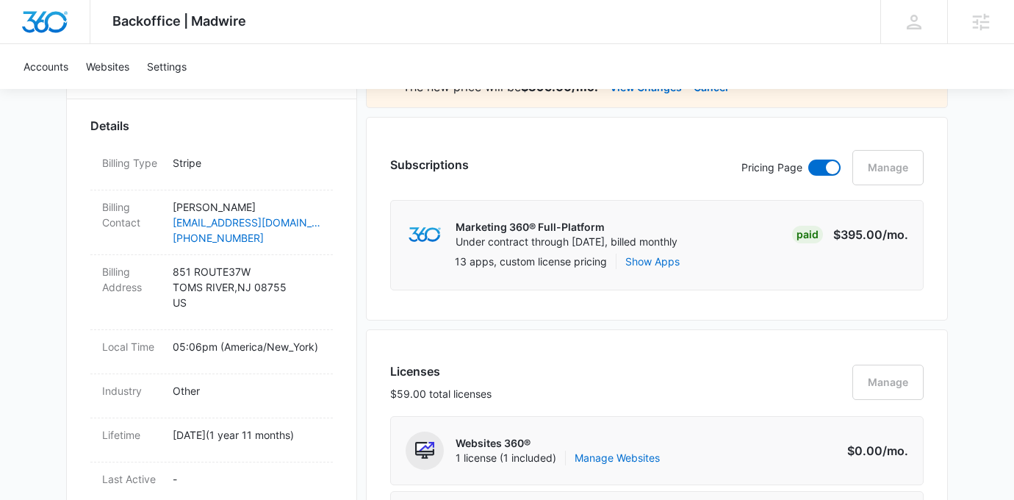
click at [878, 168] on div "Pricing Page Manage" at bounding box center [832, 167] width 182 height 35
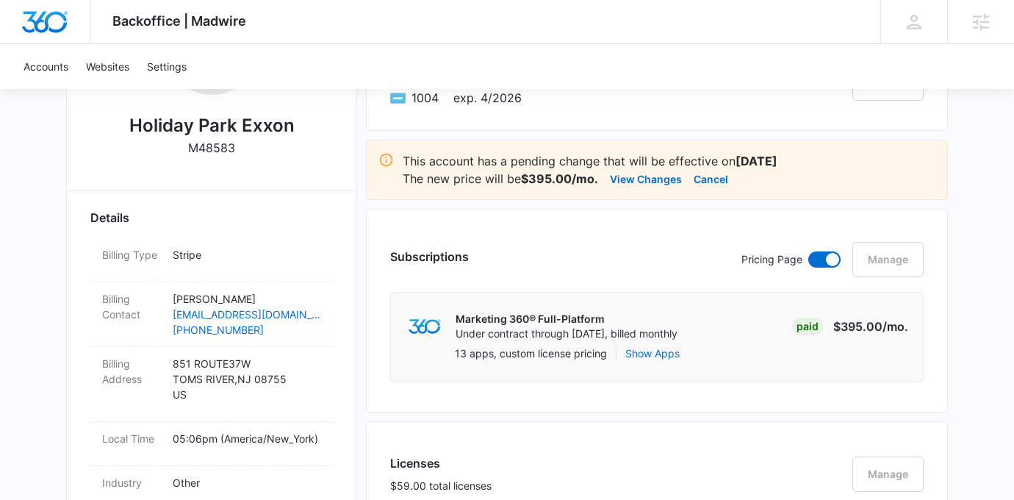
scroll to position [319, 0]
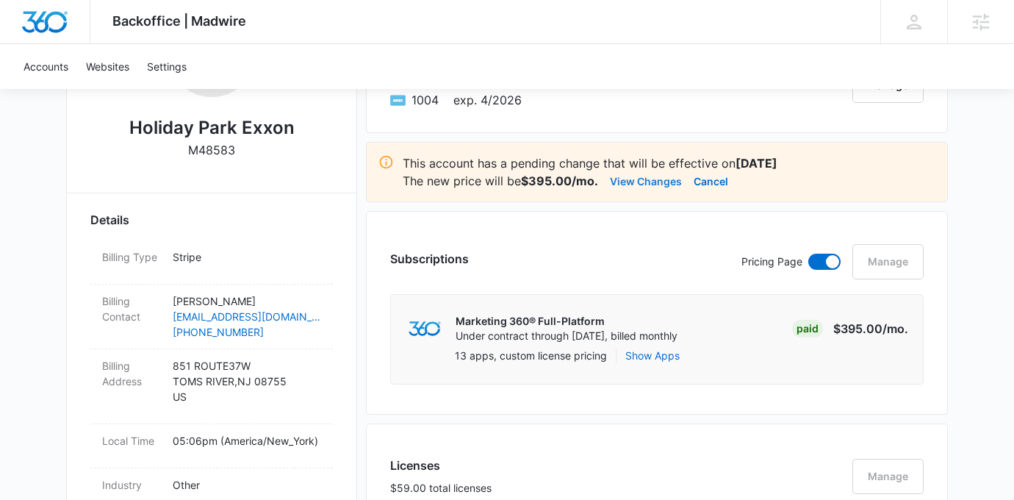
click at [644, 179] on button "View Changes" at bounding box center [646, 181] width 72 height 18
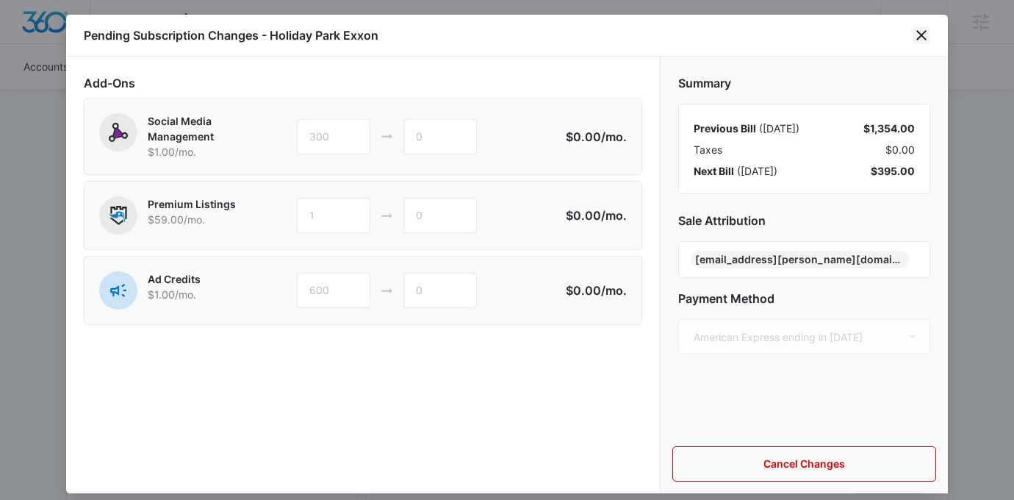
click at [920, 40] on icon "close" at bounding box center [922, 35] width 18 height 18
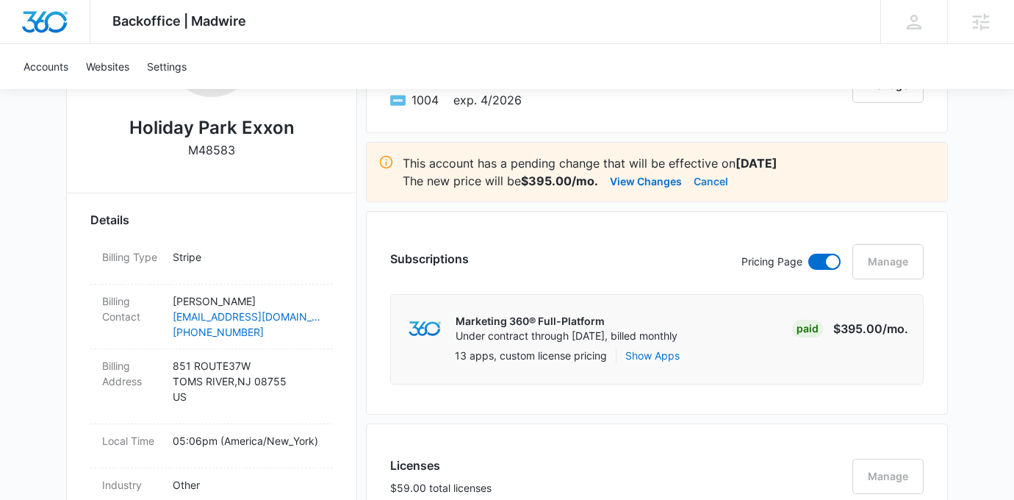
click at [719, 186] on button "Cancel" at bounding box center [711, 181] width 35 height 18
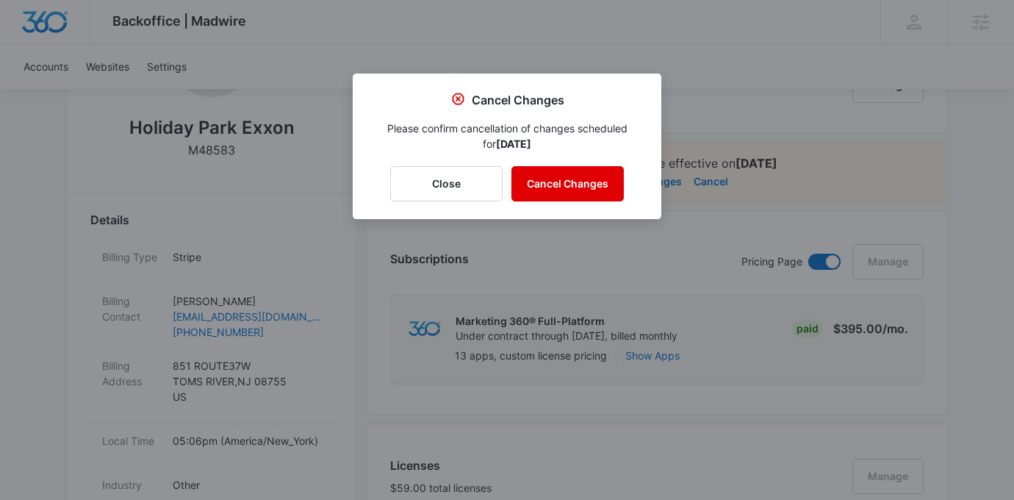
click at [572, 180] on button "Cancel Changes" at bounding box center [567, 183] width 112 height 35
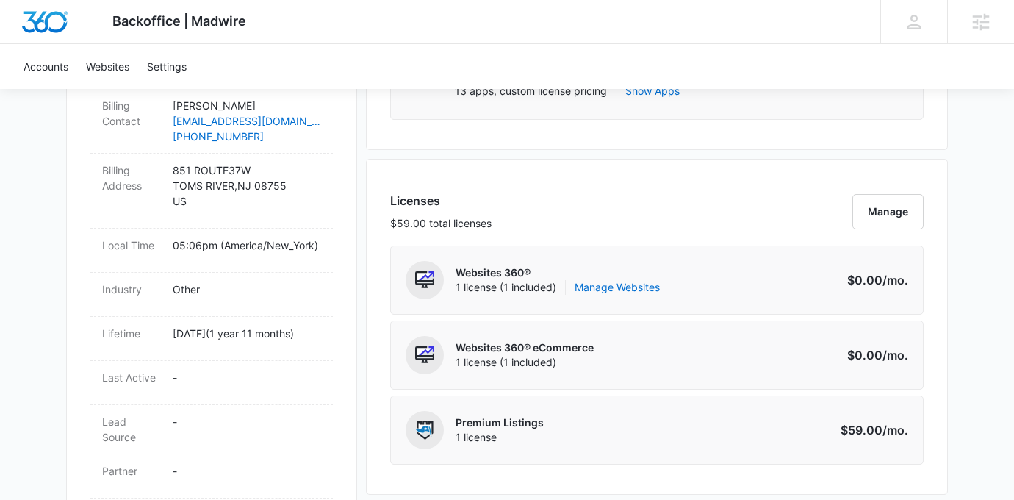
scroll to position [519, 0]
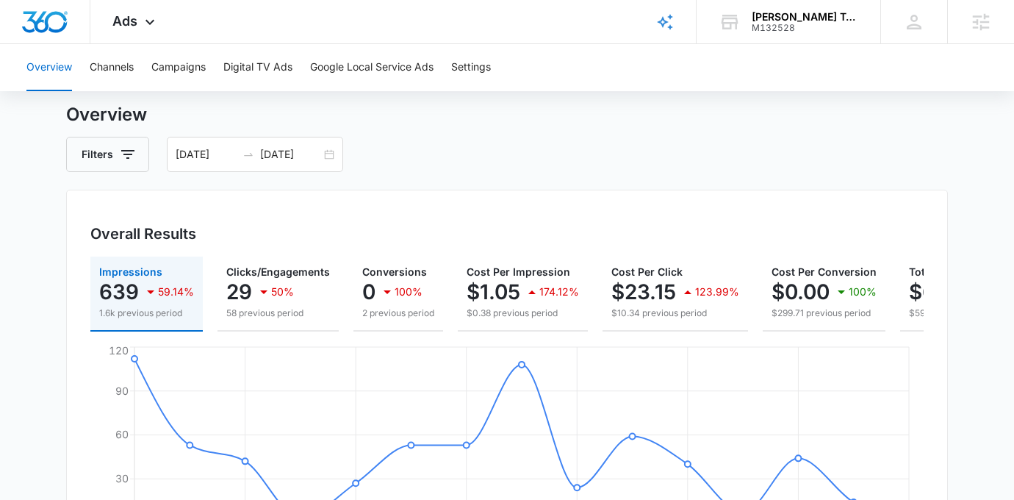
scroll to position [39, 0]
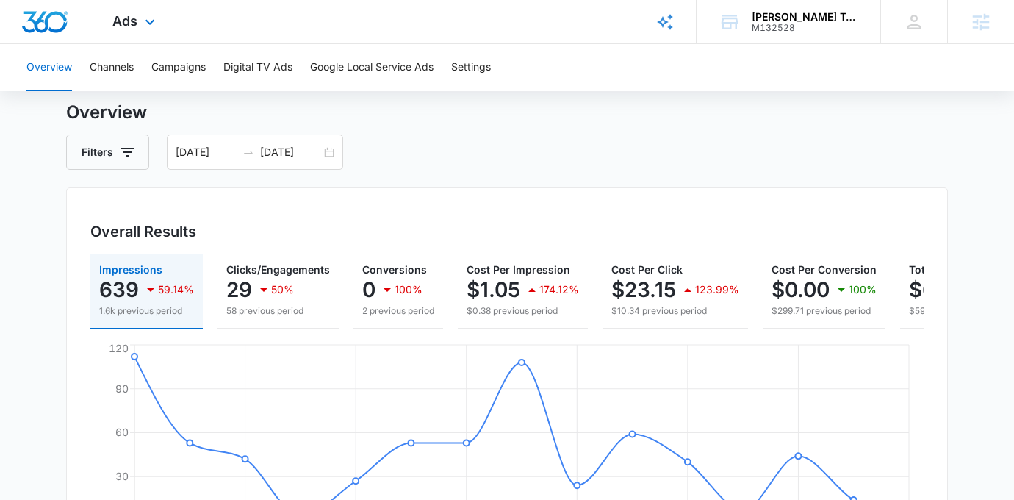
click at [139, 29] on div "Ads Apps Reputation Websites Forms CRM Email Social Payments POS Content Ads In…" at bounding box center [135, 21] width 90 height 43
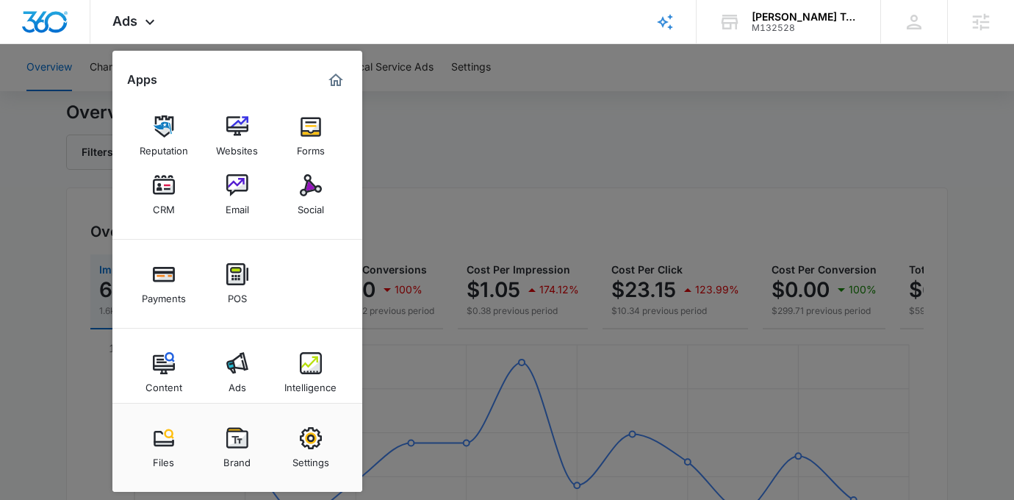
click at [410, 162] on div at bounding box center [507, 250] width 1014 height 500
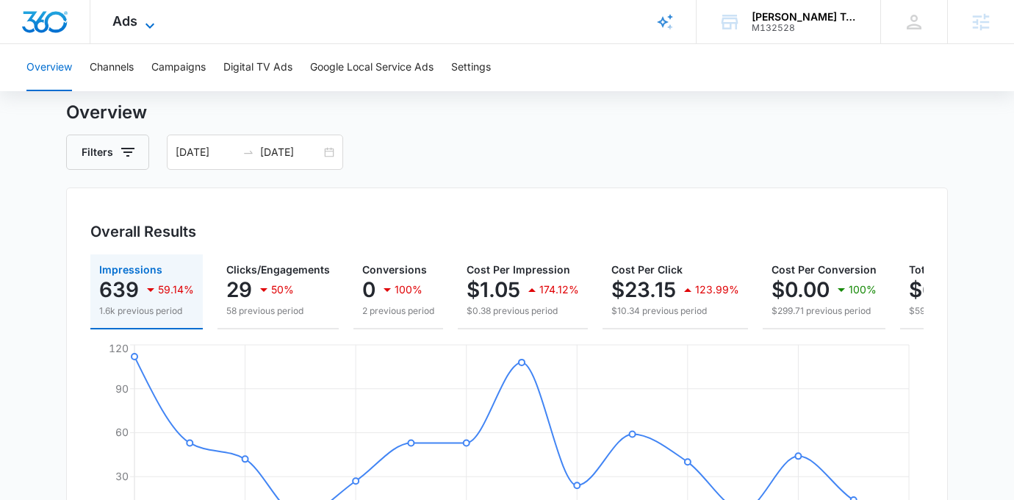
click at [150, 26] on icon at bounding box center [150, 26] width 18 height 18
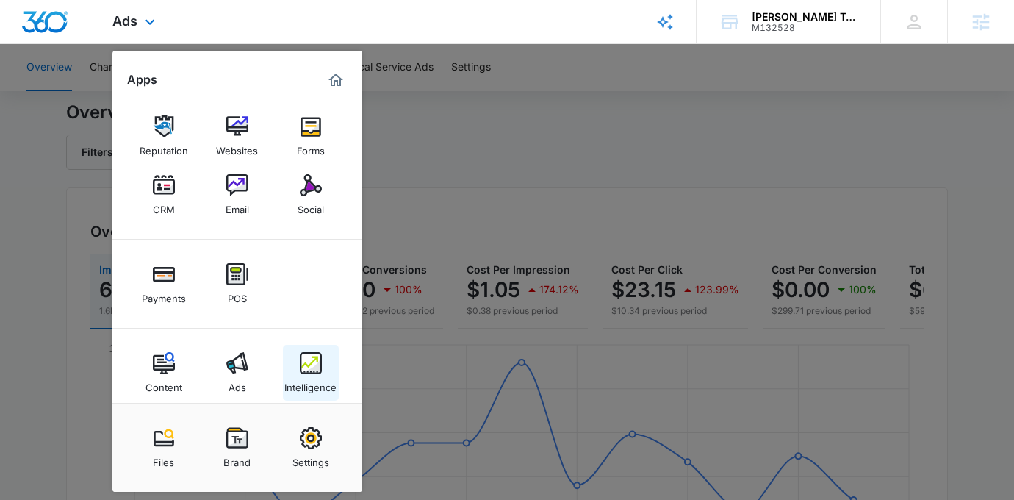
click at [321, 374] on div "Intelligence" at bounding box center [310, 383] width 52 height 19
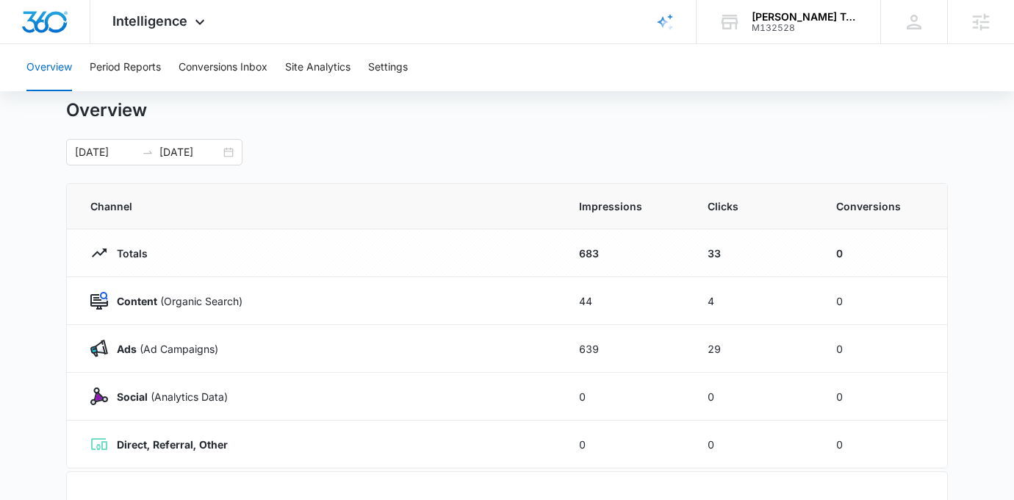
scroll to position [40, 0]
click at [233, 153] on div "09/24/2025 10/08/2025" at bounding box center [154, 151] width 176 height 26
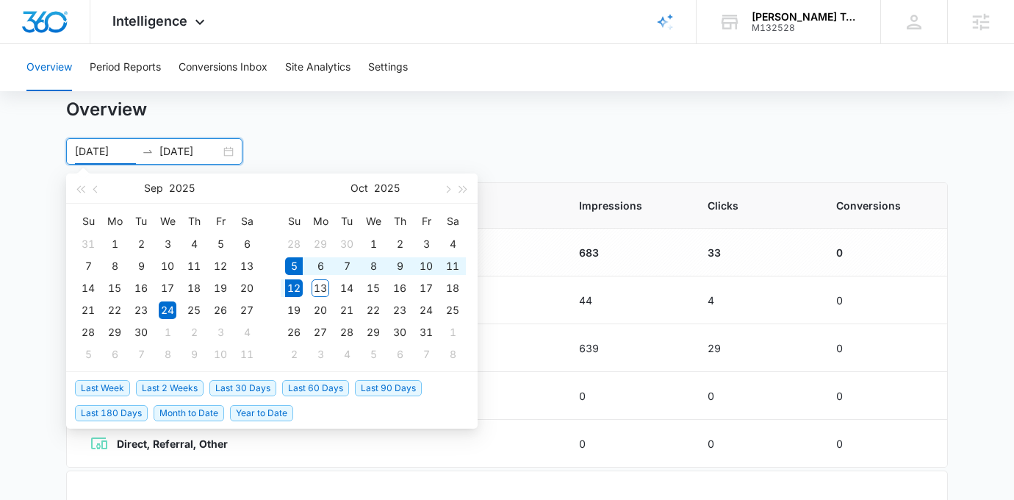
click at [125, 384] on span "Last Week" at bounding box center [102, 388] width 55 height 16
type input "10/05/2025"
type input "10/12/2025"
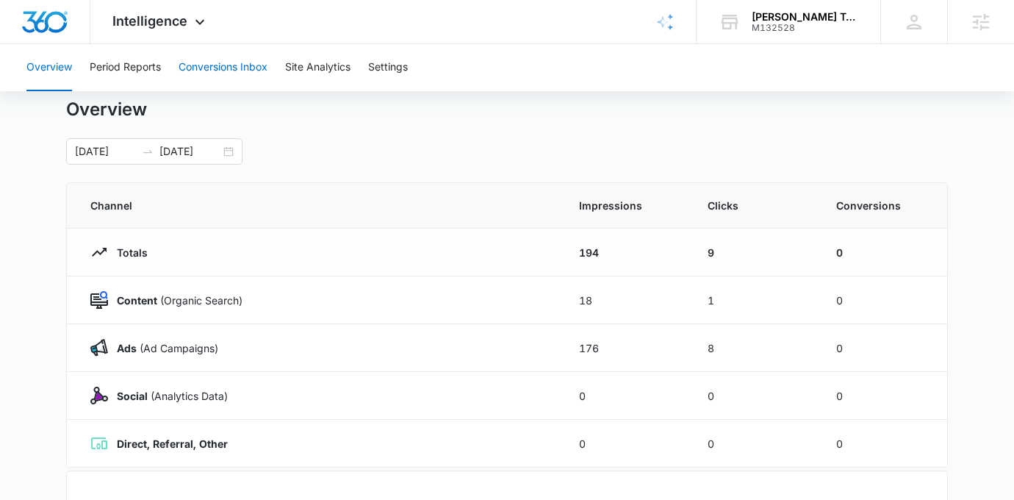
click at [209, 73] on button "Conversions Inbox" at bounding box center [223, 67] width 89 height 47
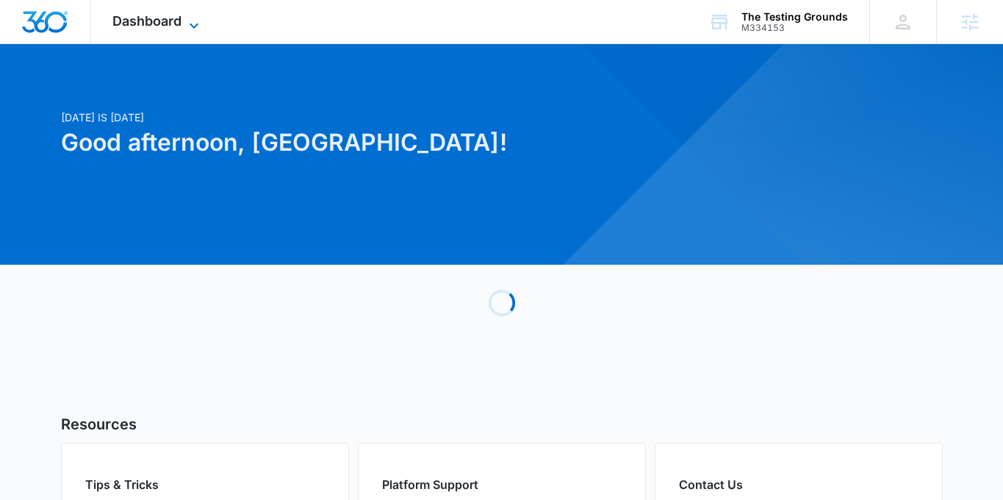
click at [190, 21] on icon at bounding box center [194, 26] width 18 height 18
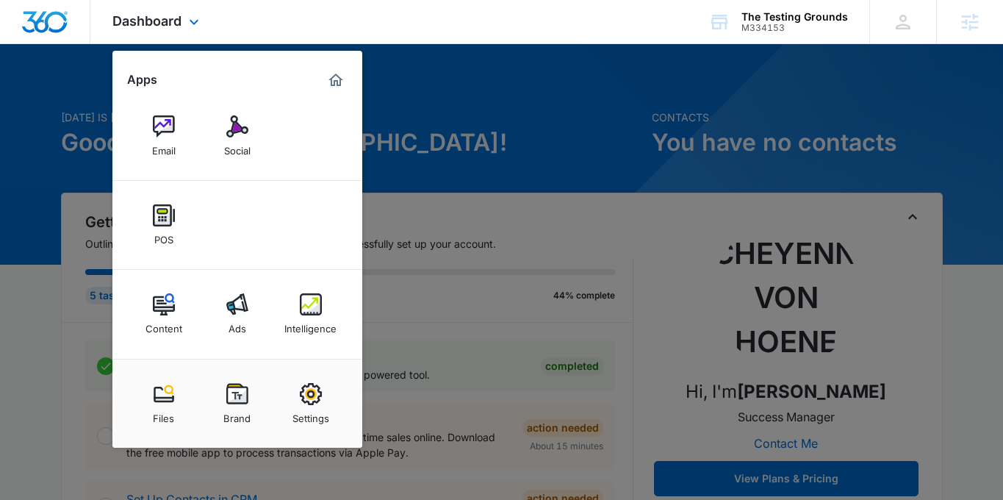
scroll to position [12, 0]
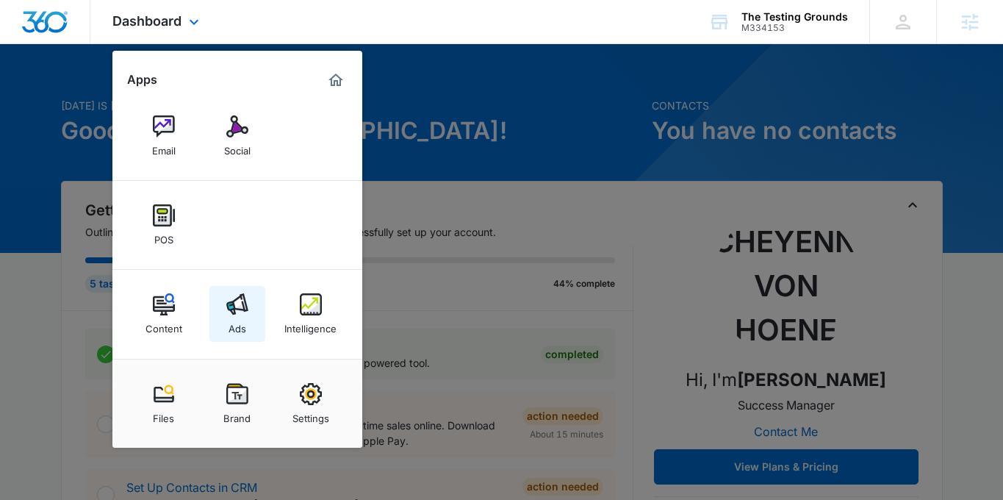
click at [231, 310] on img at bounding box center [237, 304] width 22 height 22
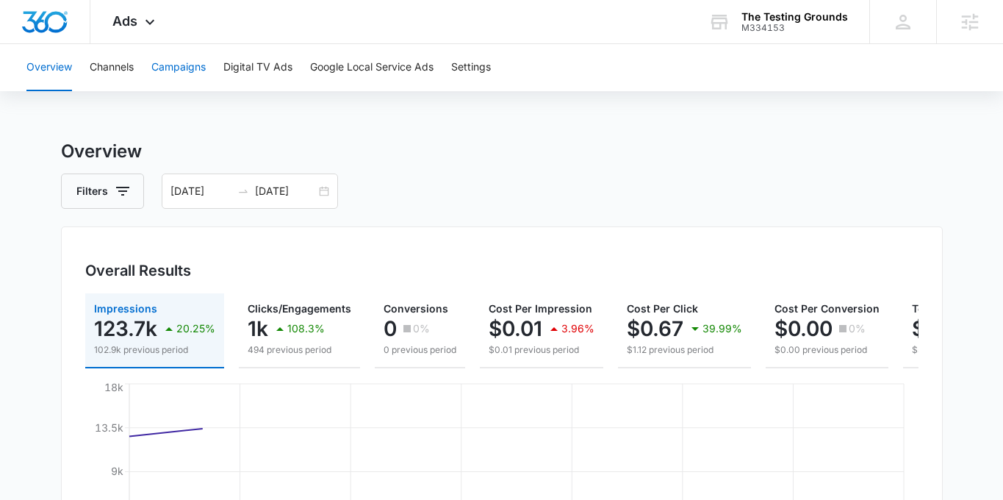
click at [190, 73] on button "Campaigns" at bounding box center [178, 67] width 54 height 47
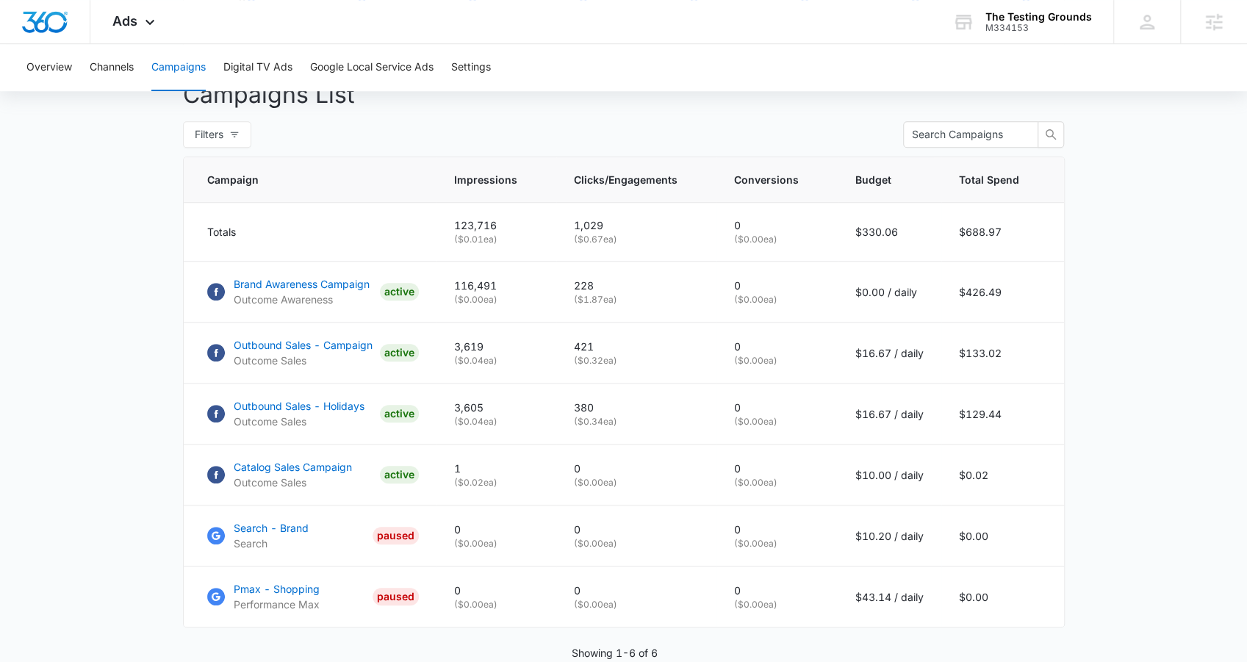
scroll to position [558, 0]
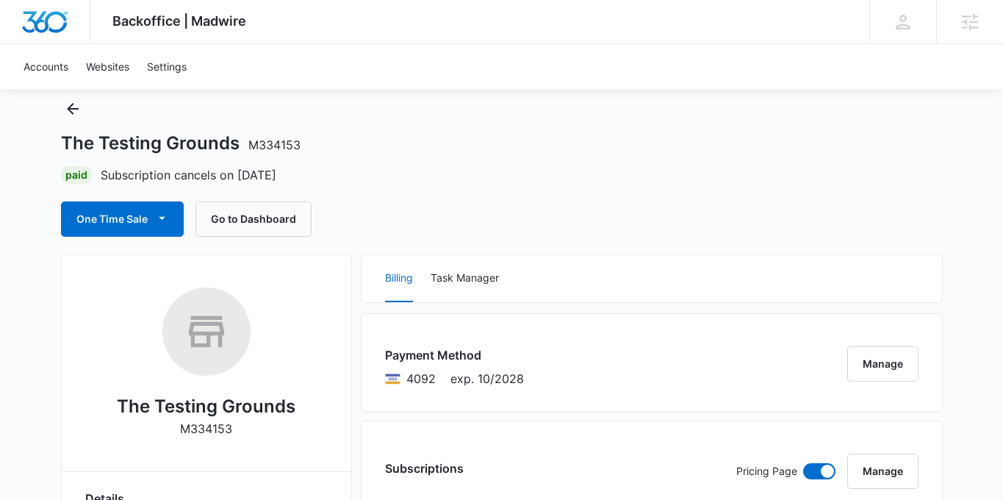
scroll to position [50, 0]
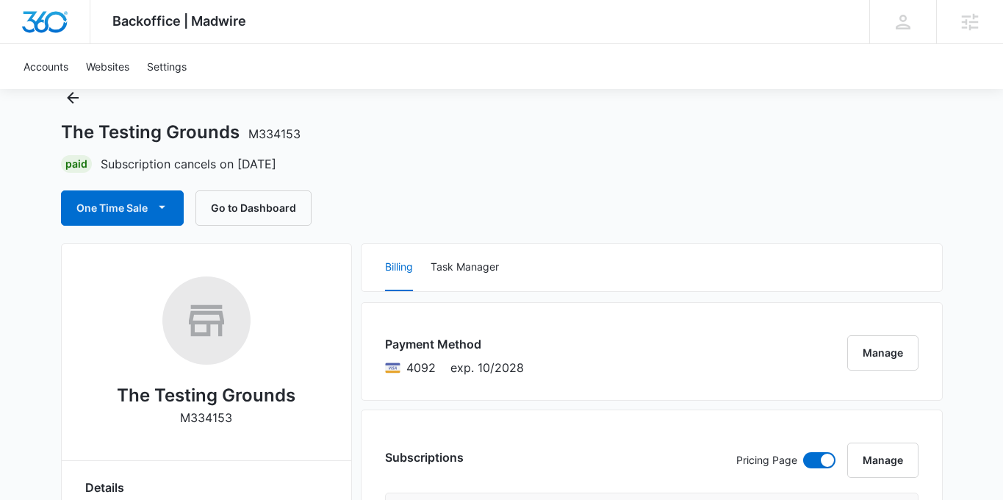
click at [376, 192] on div "One Time Sale Go to Dashboard" at bounding box center [502, 207] width 882 height 35
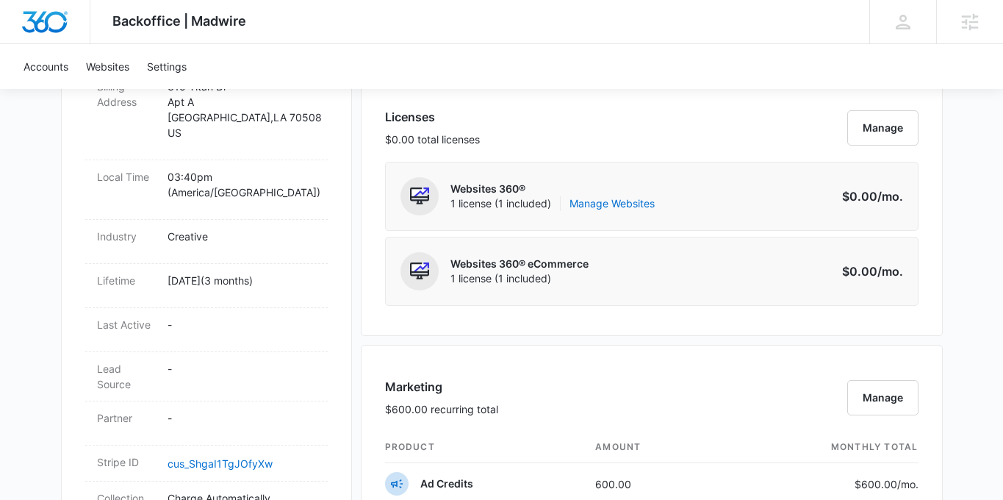
scroll to position [0, 0]
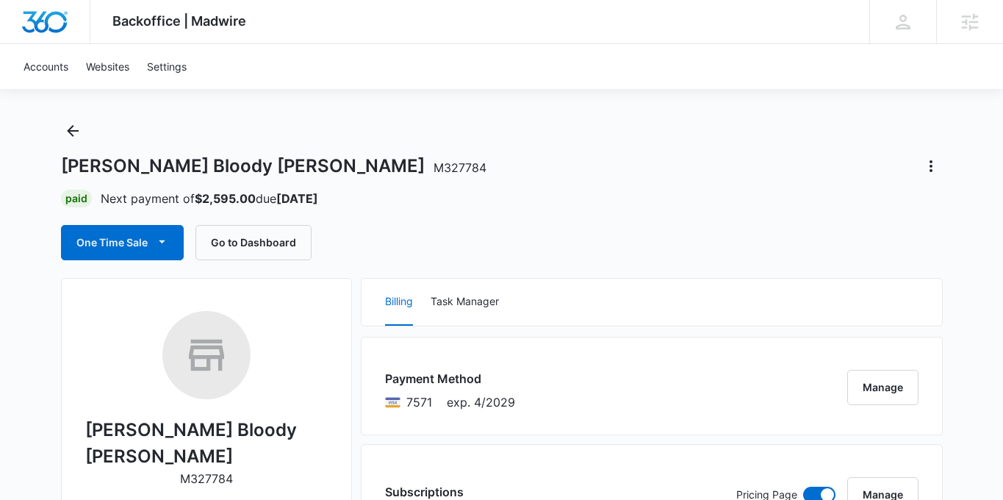
scroll to position [21, 0]
